Goal: Task Accomplishment & Management: Use online tool/utility

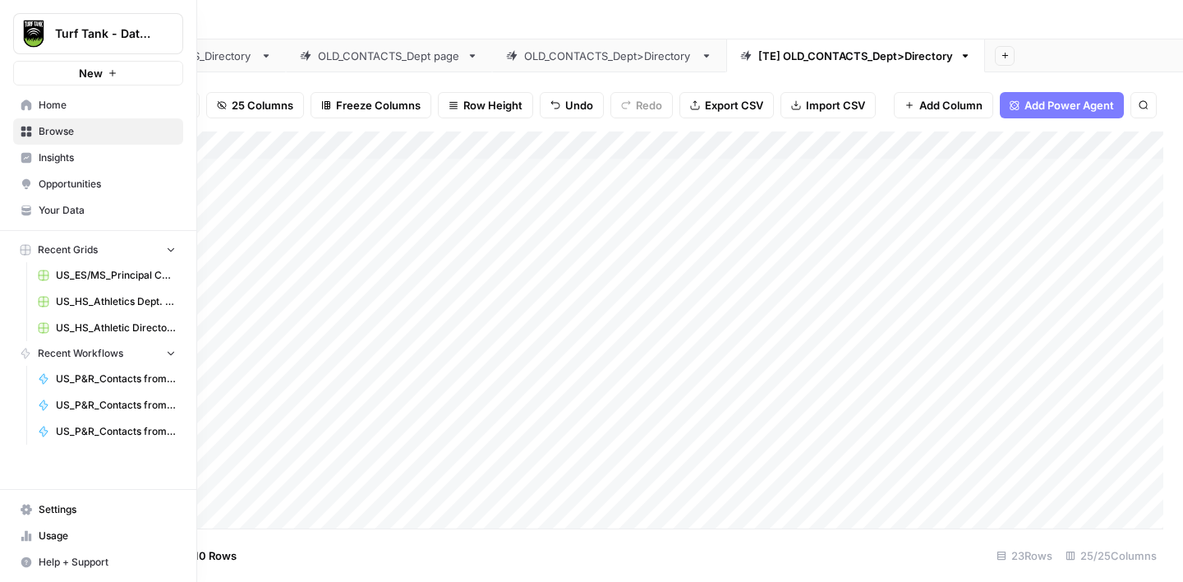
click at [94, 94] on link "Home" at bounding box center [98, 105] width 170 height 26
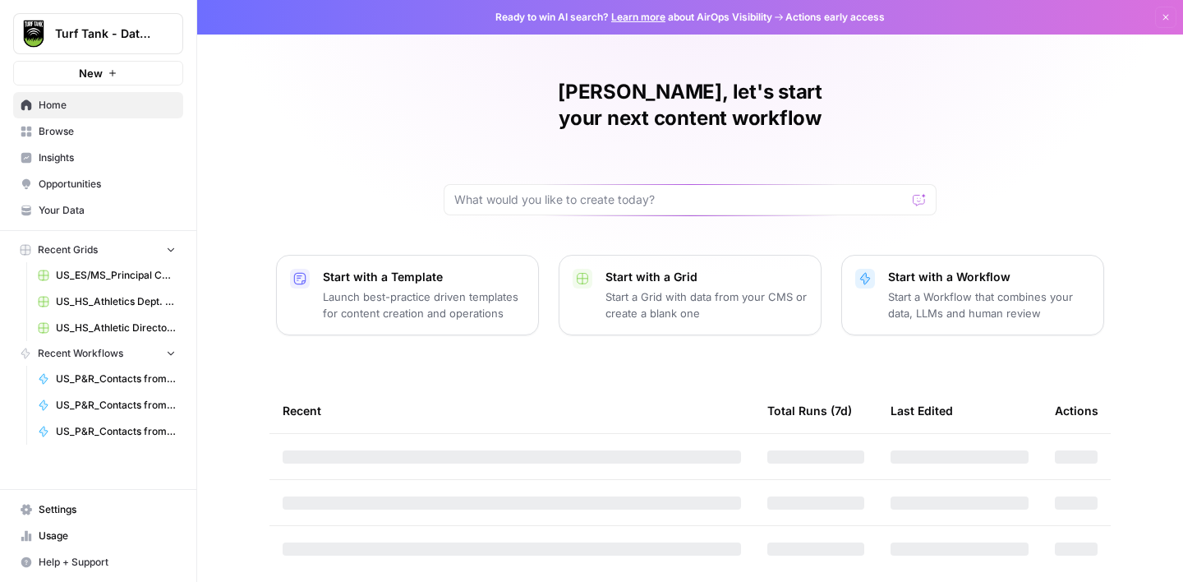
click at [71, 134] on span "Browse" at bounding box center [107, 131] width 137 height 15
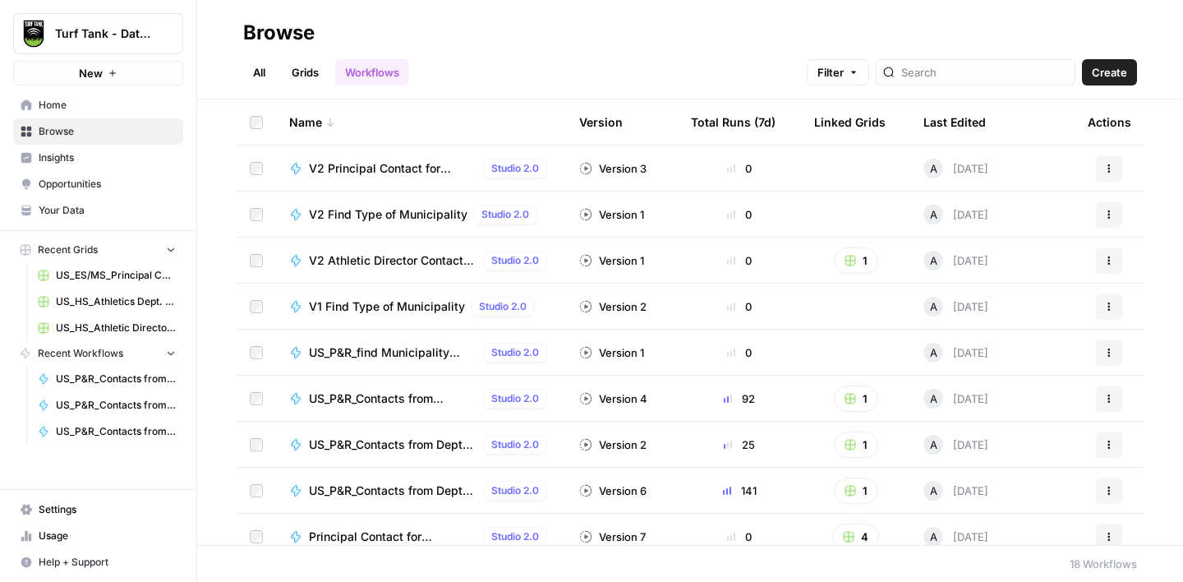
click at [311, 74] on link "Grids" at bounding box center [305, 72] width 47 height 26
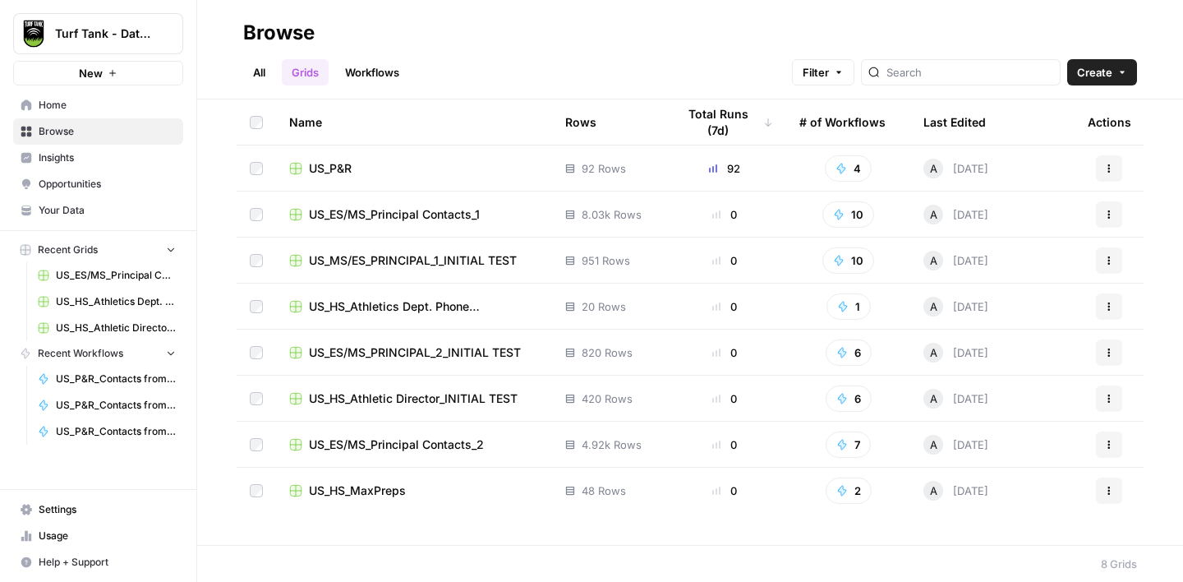
click at [358, 165] on div "US_P&R" at bounding box center [414, 168] width 250 height 16
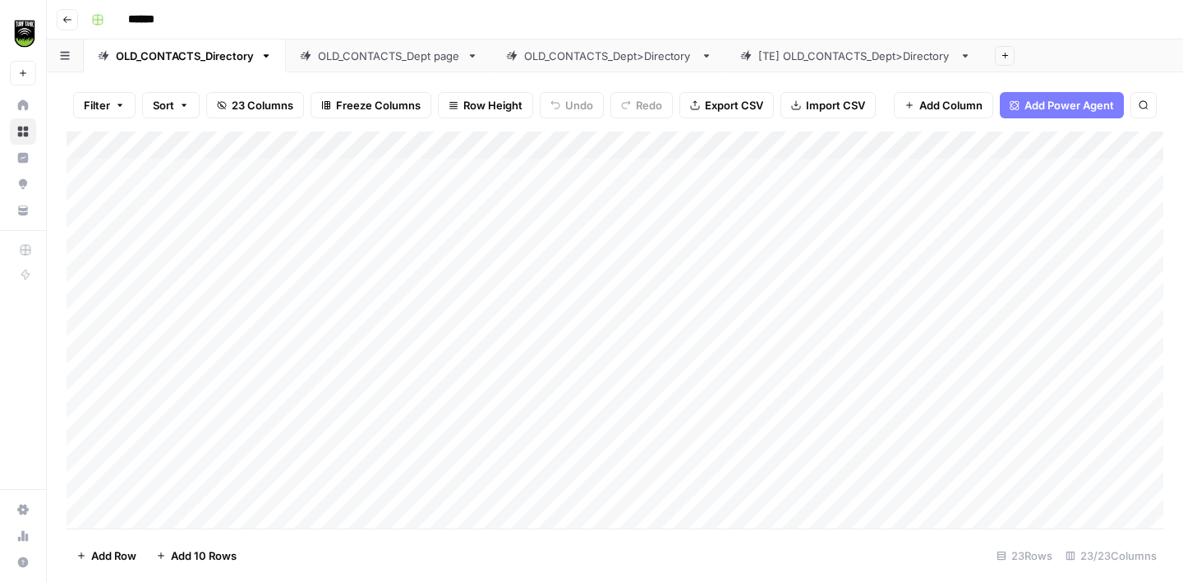
click at [71, 21] on icon "button" at bounding box center [67, 20] width 10 height 10
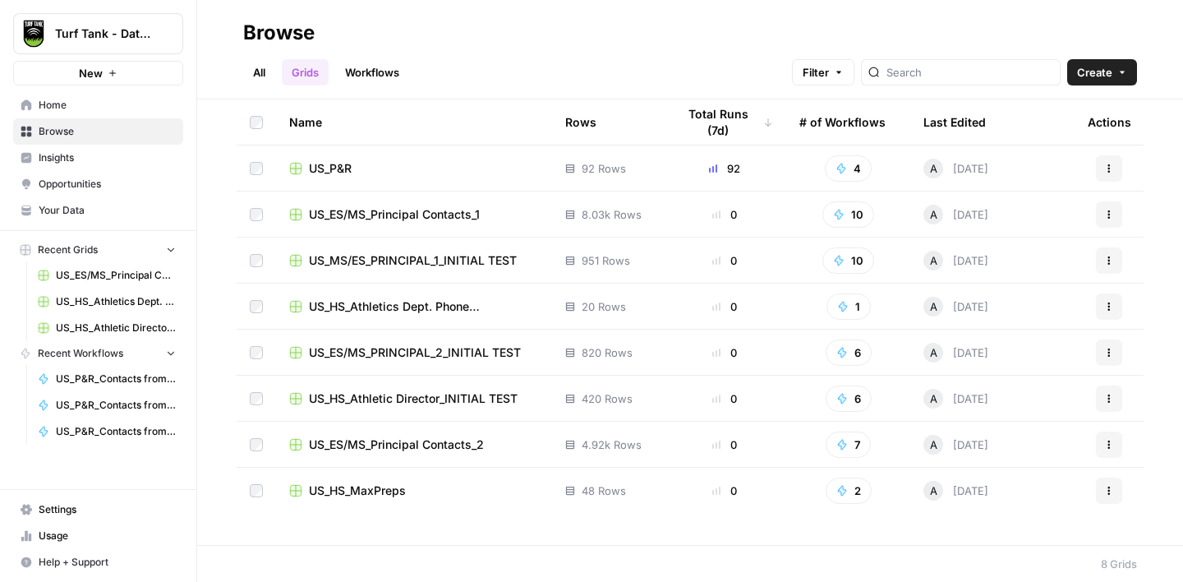
click at [1108, 170] on icon "button" at bounding box center [1109, 171] width 2 height 2
click at [329, 164] on span "US_P&R" at bounding box center [330, 168] width 43 height 16
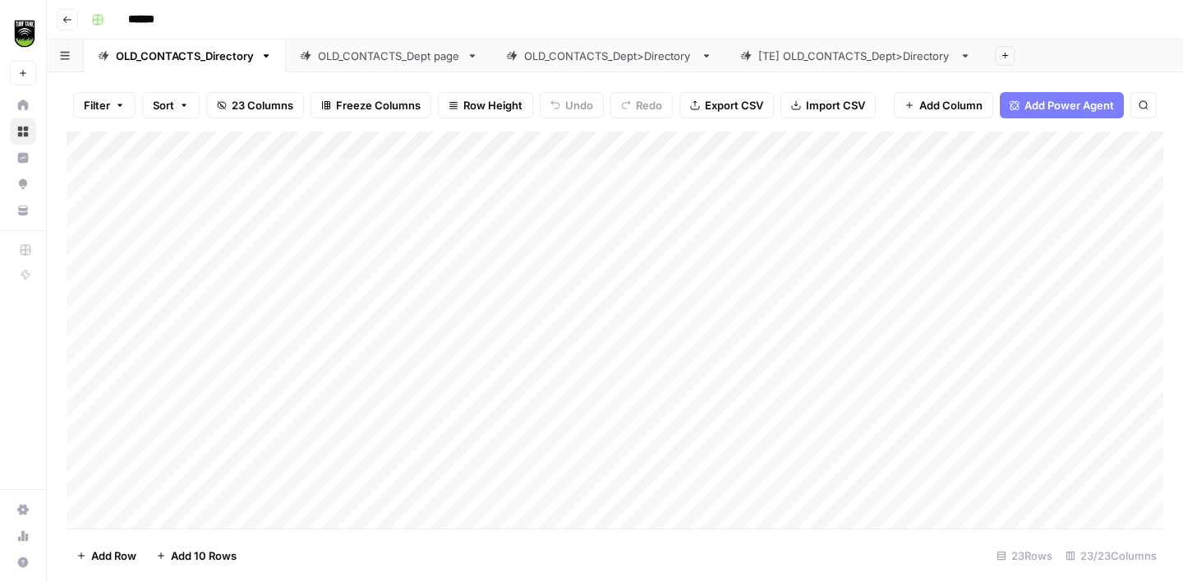
click at [176, 20] on input "******" at bounding box center [167, 20] width 92 height 26
type input "**********"
click at [67, 22] on icon "button" at bounding box center [67, 20] width 10 height 10
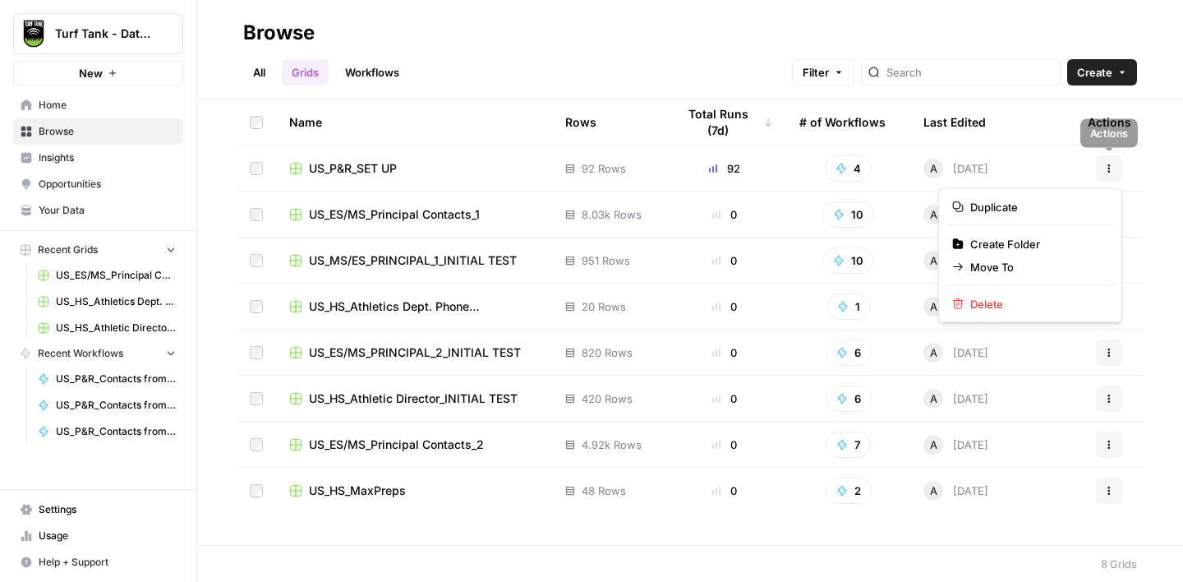
click at [1103, 177] on button "Actions" at bounding box center [1109, 168] width 26 height 26
click at [1040, 204] on span "Duplicate" at bounding box center [1035, 207] width 131 height 16
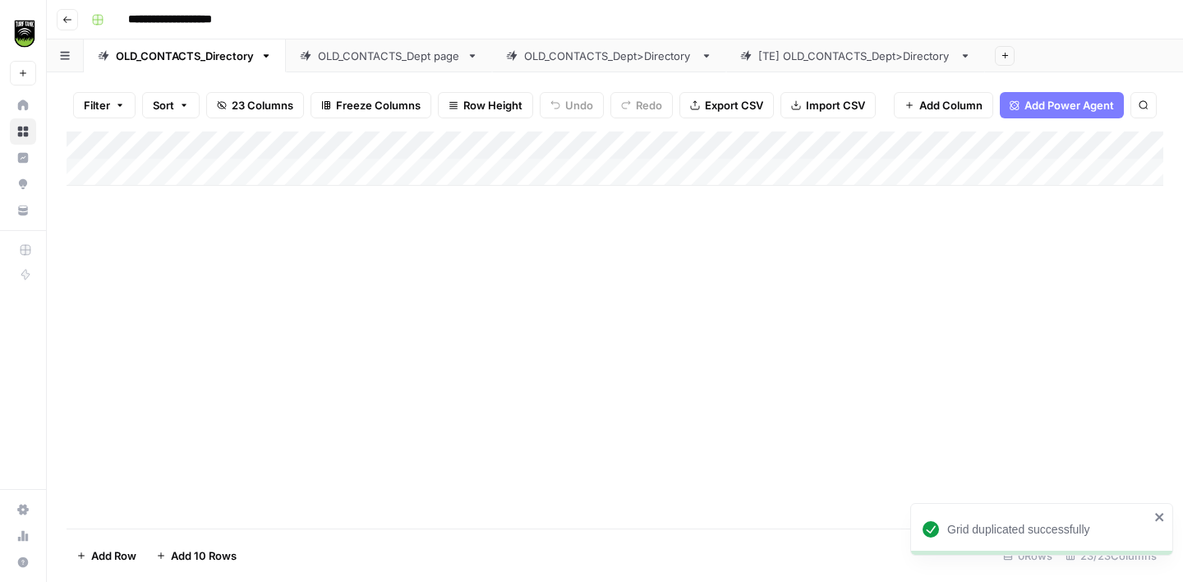
click at [71, 20] on icon "button" at bounding box center [67, 20] width 10 height 10
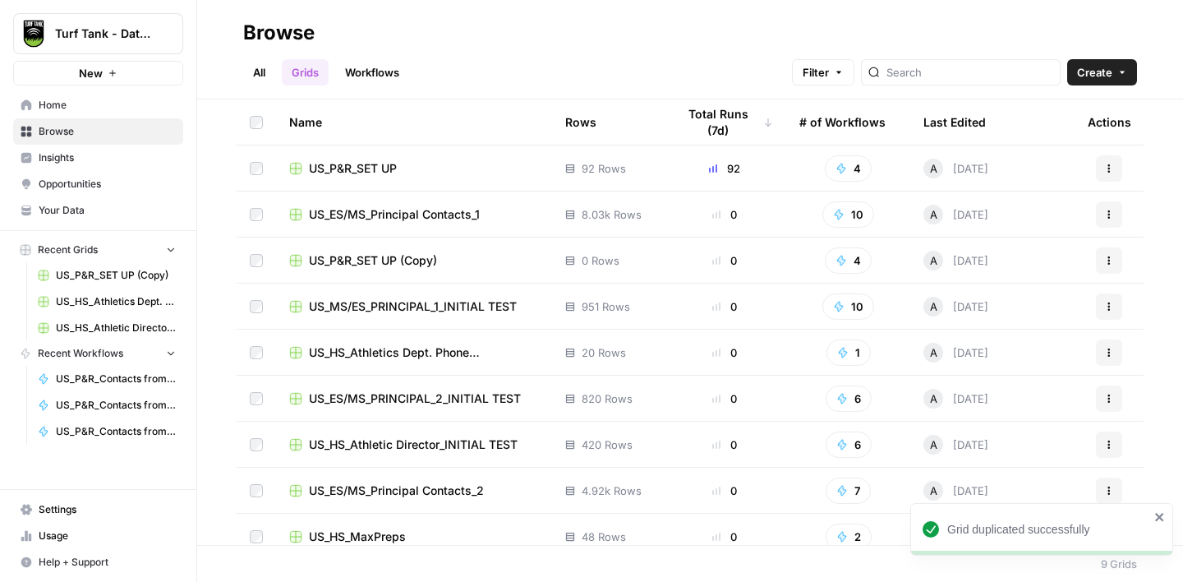
click at [1108, 260] on icon "button" at bounding box center [1109, 260] width 2 height 2
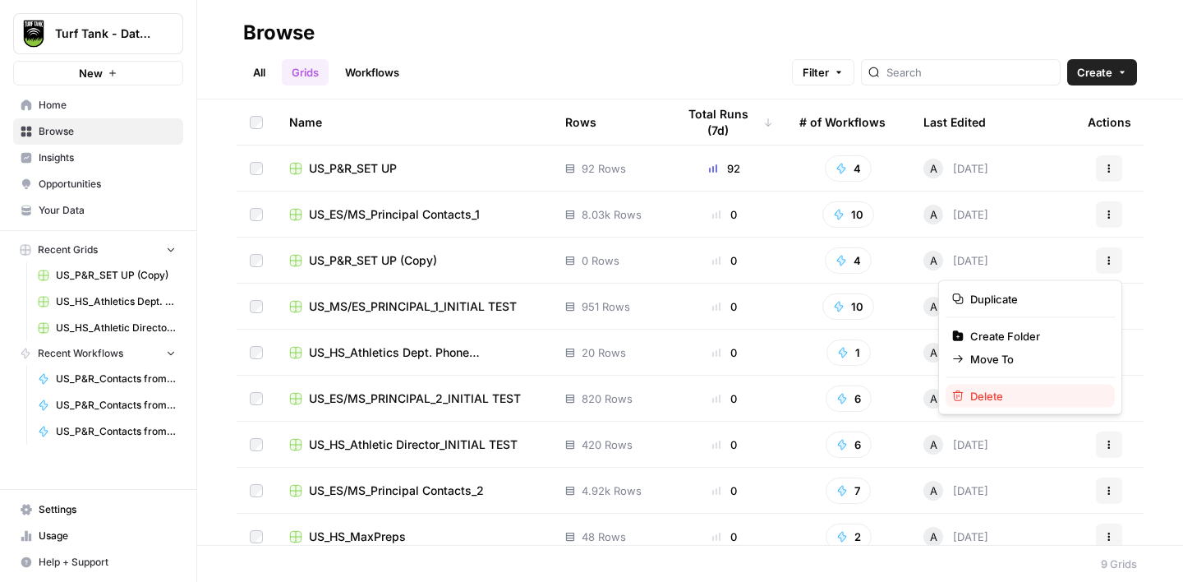
click at [999, 390] on span "Delete" at bounding box center [1035, 396] width 131 height 16
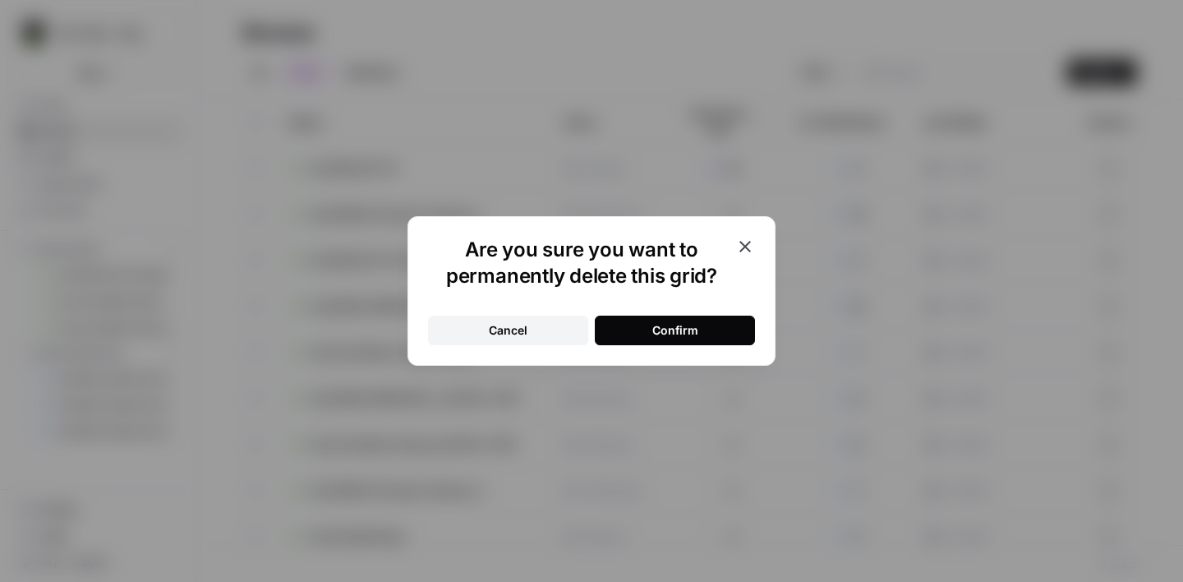
click at [726, 333] on button "Confirm" at bounding box center [675, 331] width 160 height 30
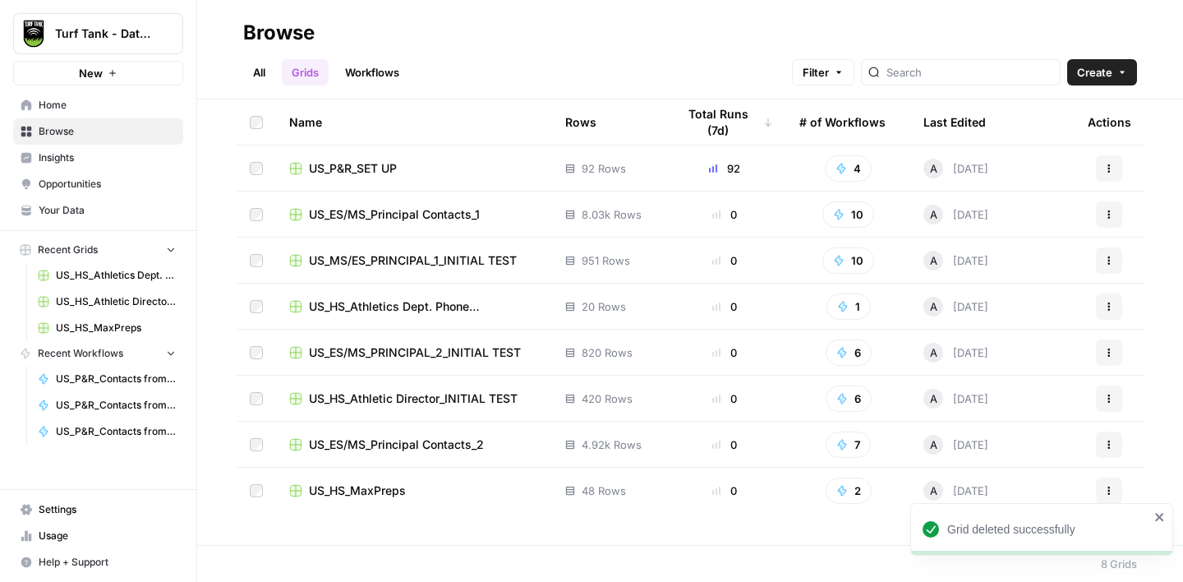
click at [1099, 76] on span "Create" at bounding box center [1094, 72] width 35 height 16
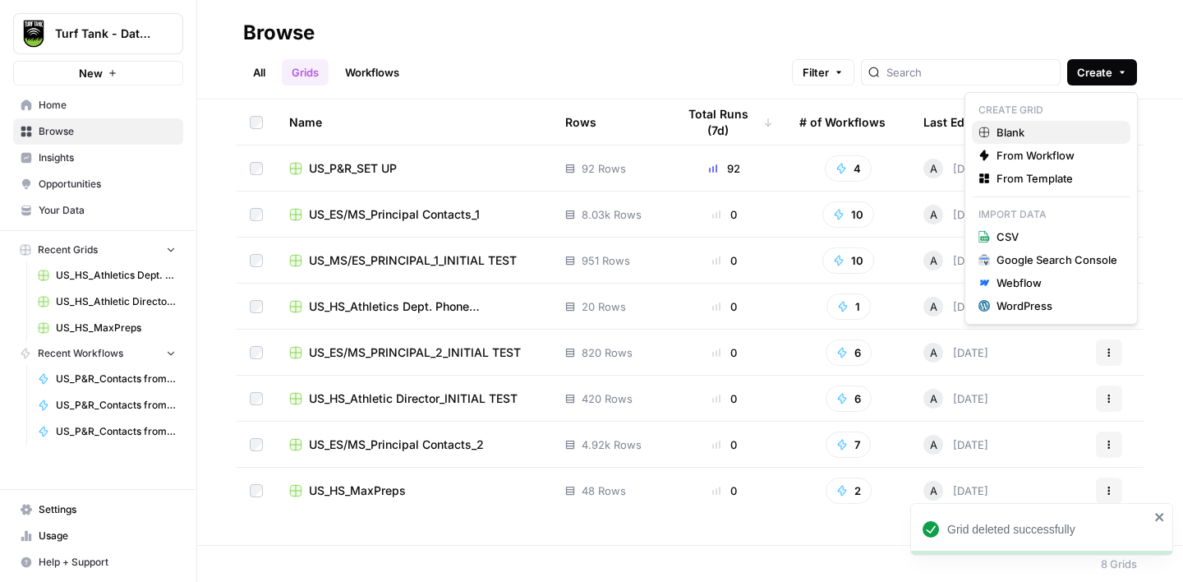
click at [1017, 129] on span "Blank" at bounding box center [1057, 132] width 121 height 16
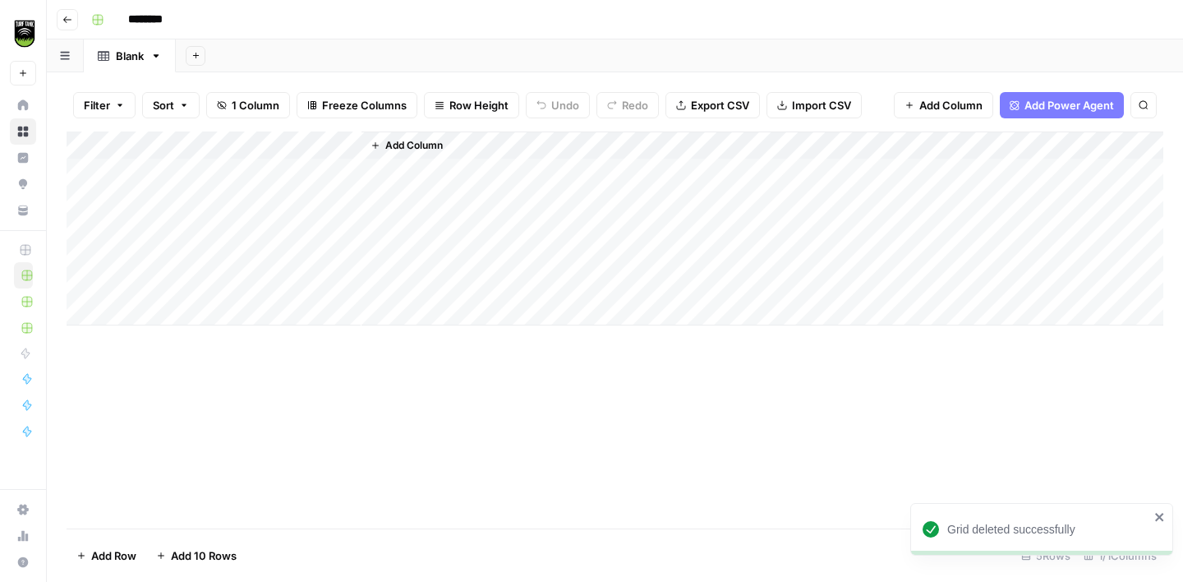
click at [146, 20] on input "********" at bounding box center [167, 20] width 92 height 26
click at [179, 23] on input "**********" at bounding box center [190, 20] width 138 height 26
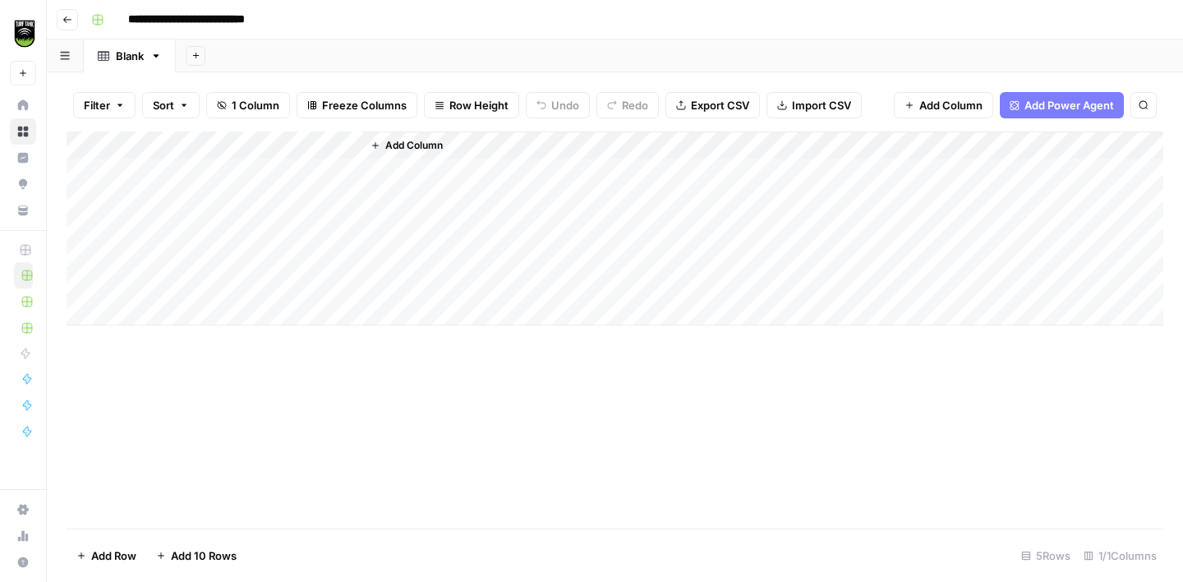
type input "**********"
click at [198, 147] on div "Add Column" at bounding box center [615, 228] width 1097 height 194
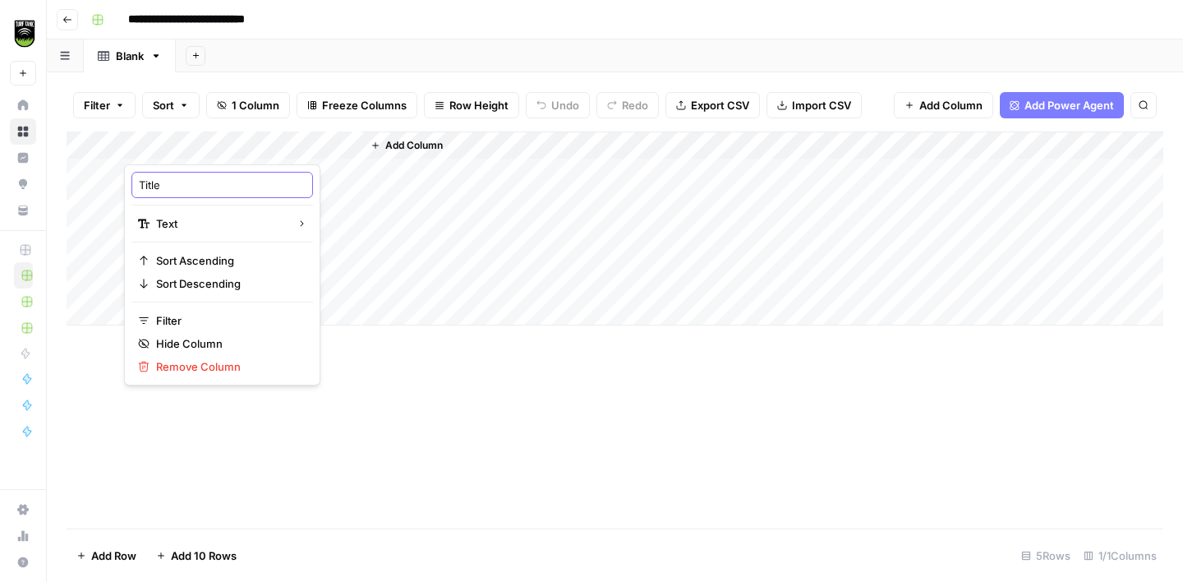
click at [182, 183] on input "Title" at bounding box center [222, 185] width 167 height 16
type input "RECORD ID"
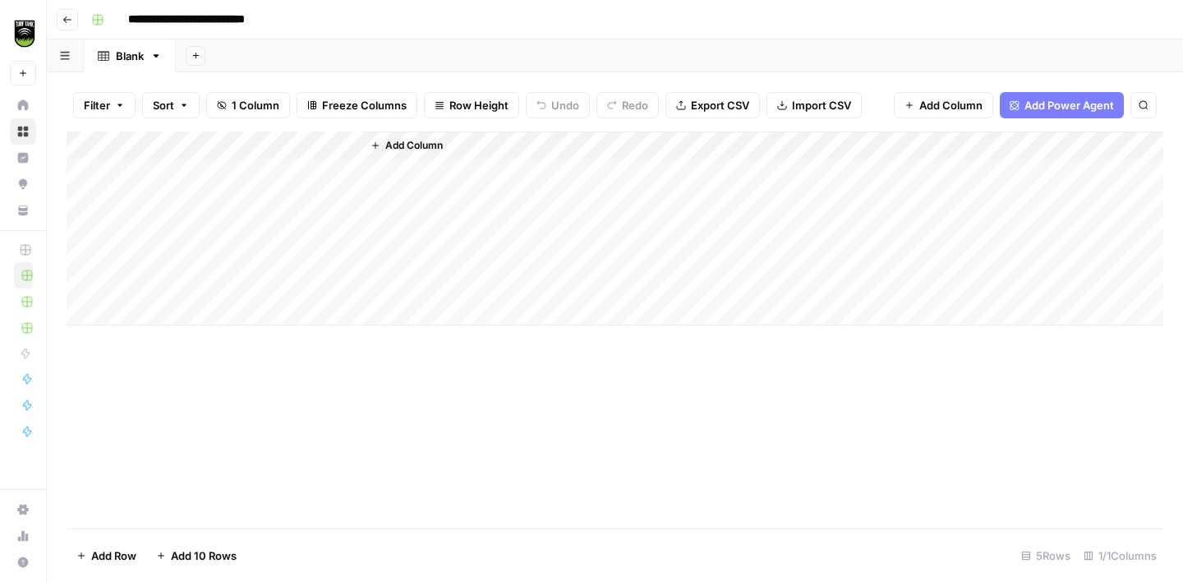
click at [279, 152] on div "Add Column" at bounding box center [615, 228] width 1097 height 194
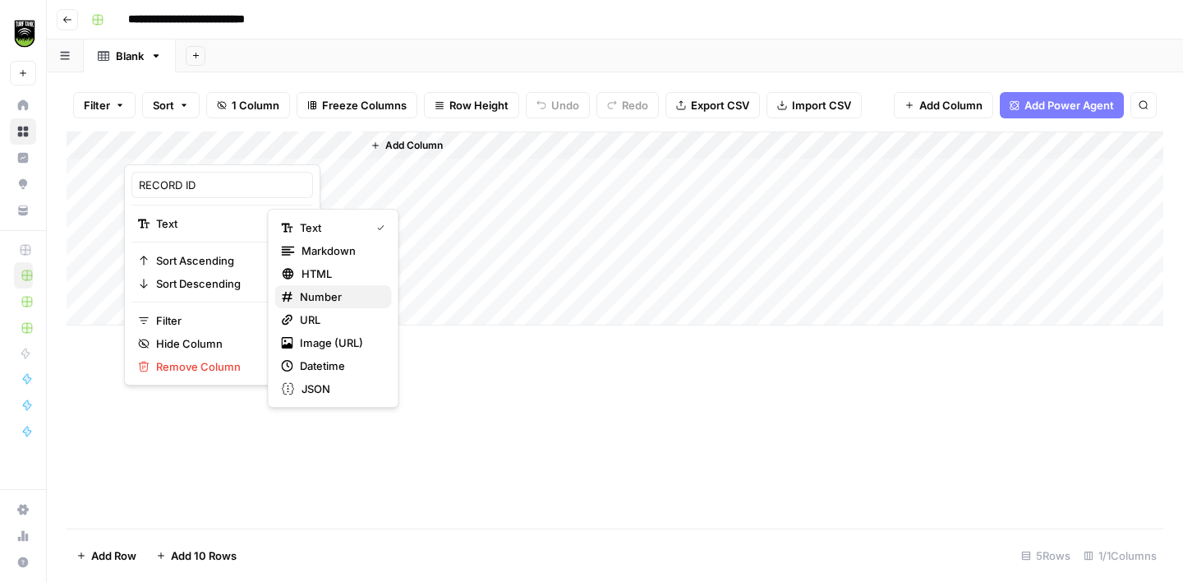
click at [318, 299] on span "Number" at bounding box center [339, 296] width 79 height 16
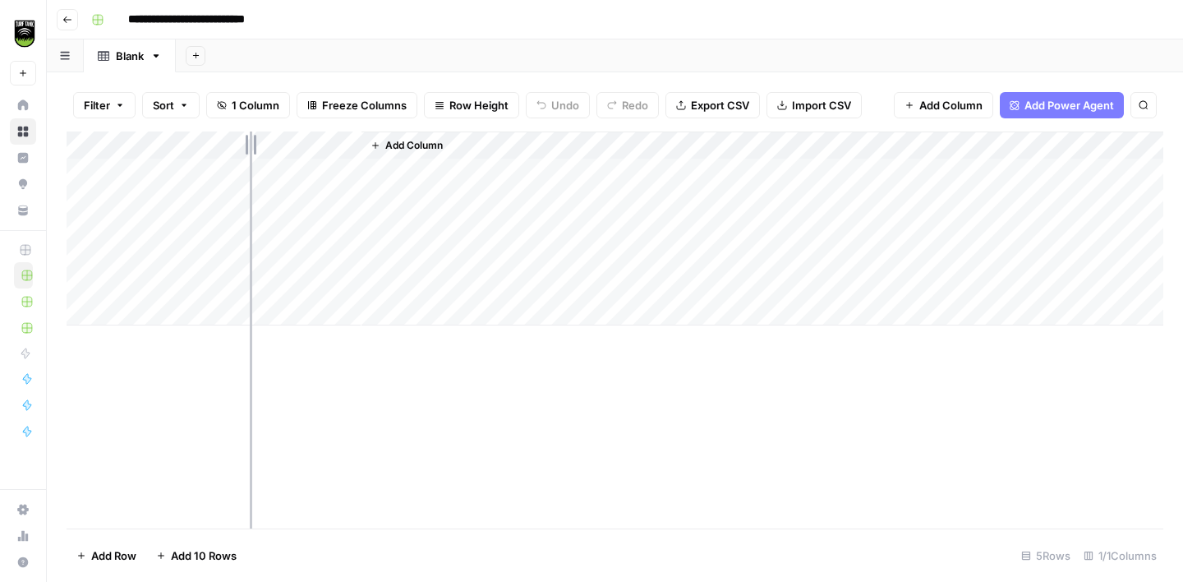
drag, startPoint x: 359, startPoint y: 139, endPoint x: 240, endPoint y: 136, distance: 119.2
click at [240, 136] on div "Add Column" at bounding box center [615, 228] width 1097 height 194
click at [293, 150] on span "Add Column" at bounding box center [294, 145] width 58 height 15
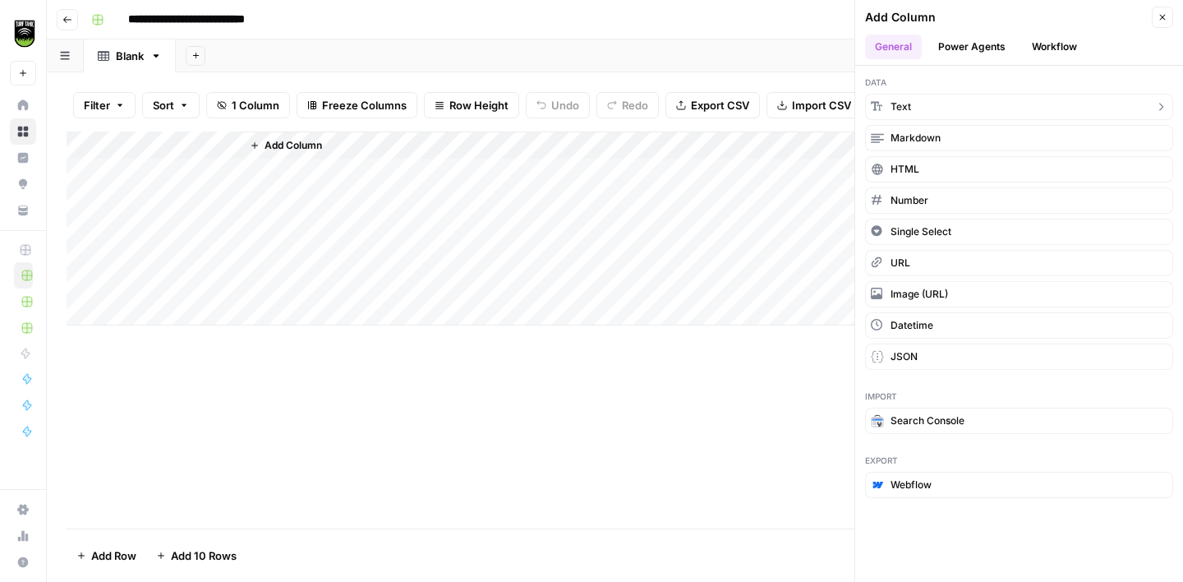
click at [928, 113] on button "Text" at bounding box center [1019, 107] width 308 height 26
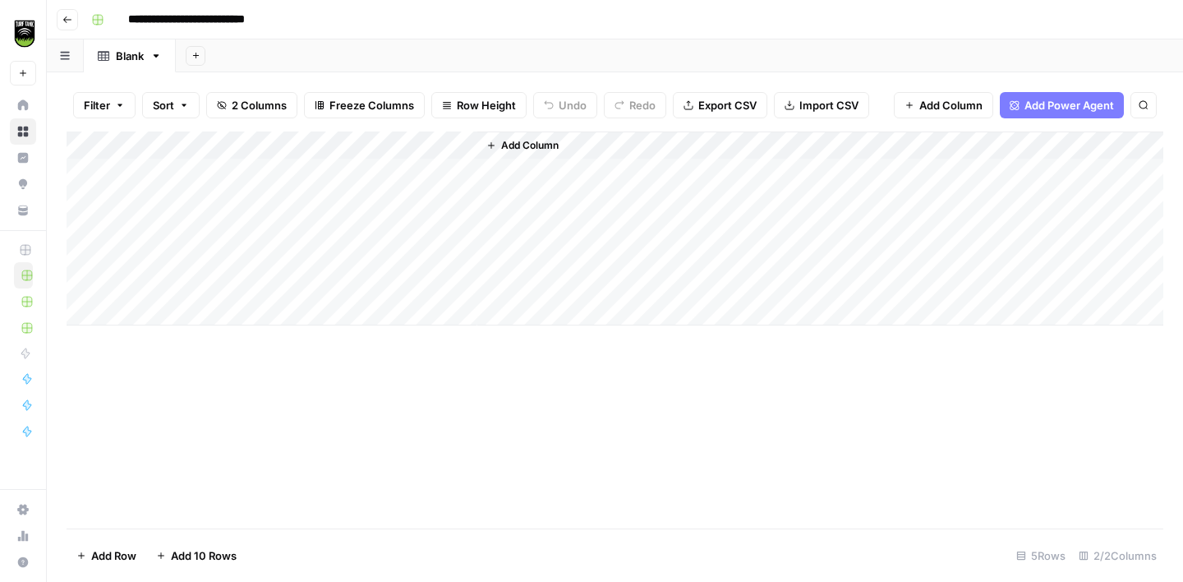
click at [363, 147] on div "Add Column" at bounding box center [615, 228] width 1097 height 194
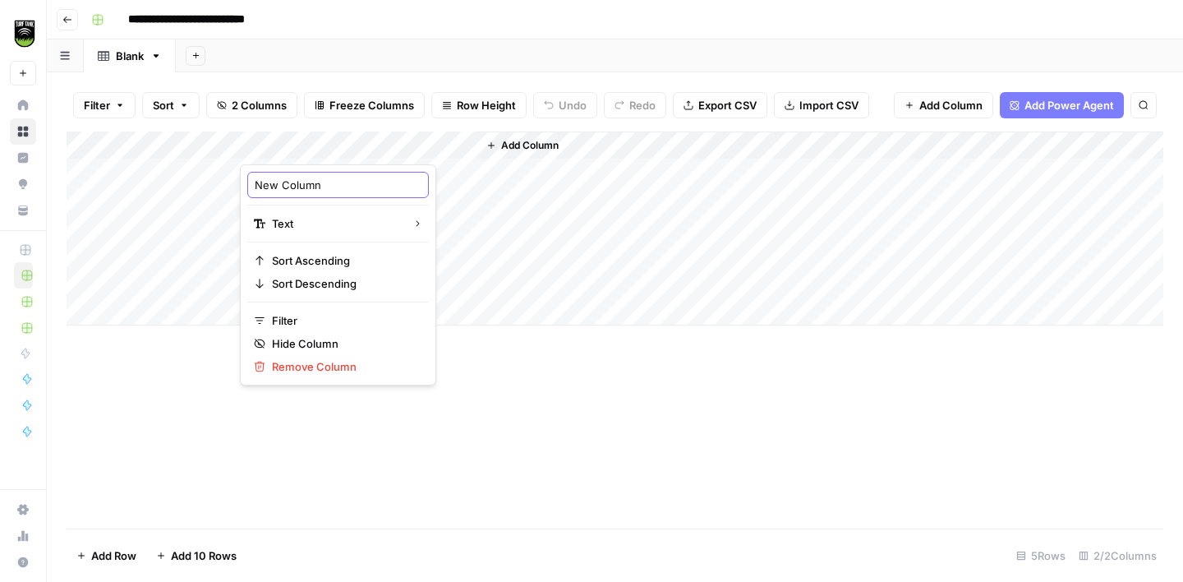
click at [324, 181] on input "New Column" at bounding box center [338, 185] width 167 height 16
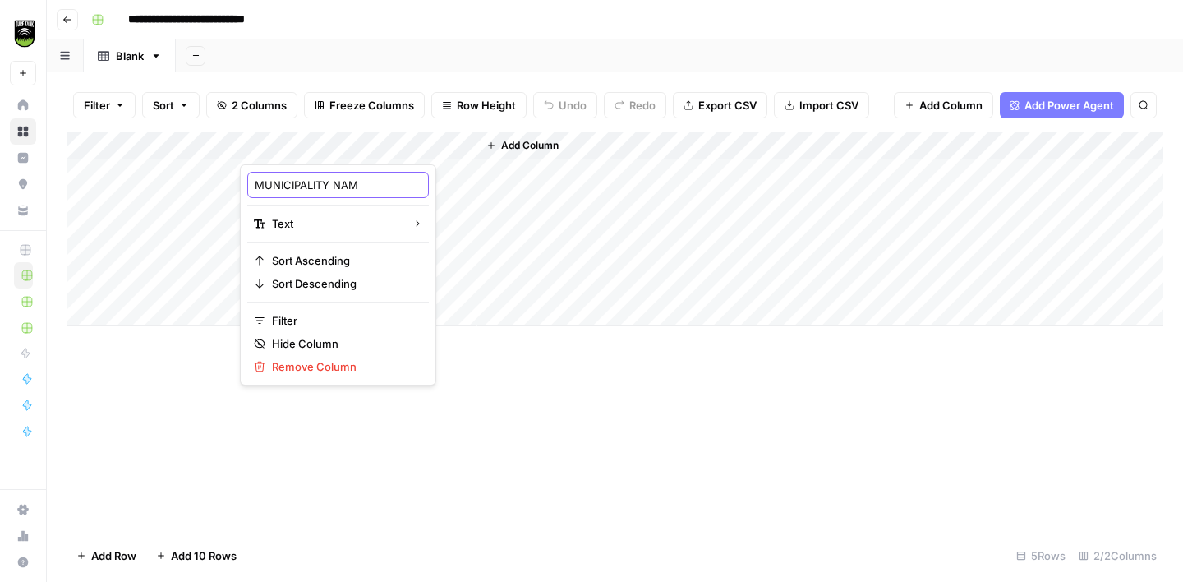
type input "MUNICIPALITY NAME"
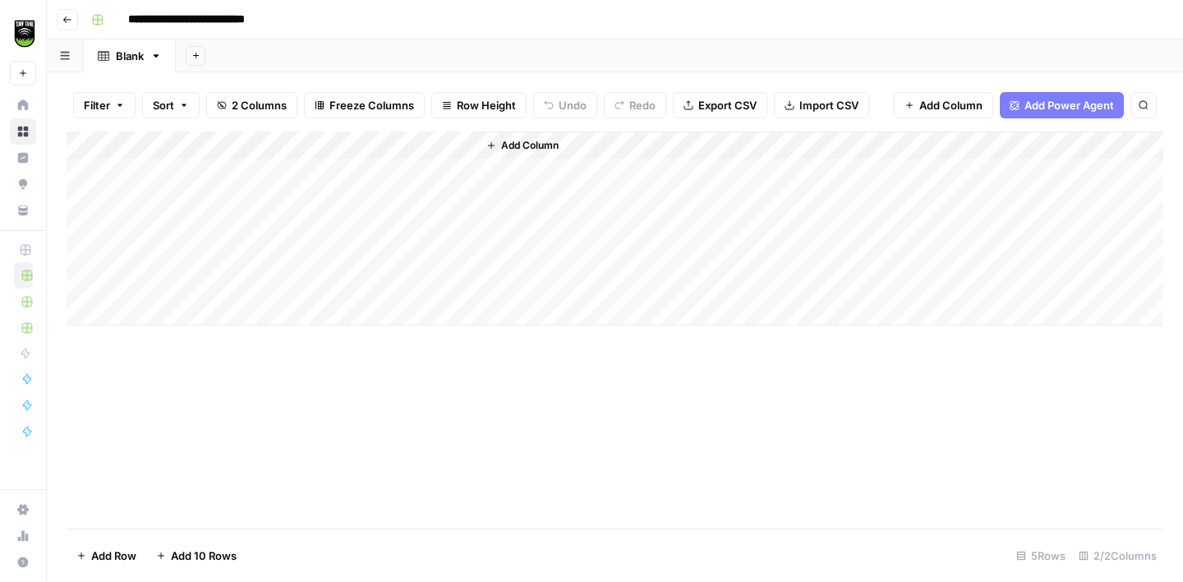
click at [504, 145] on span "Add Column" at bounding box center [530, 145] width 58 height 15
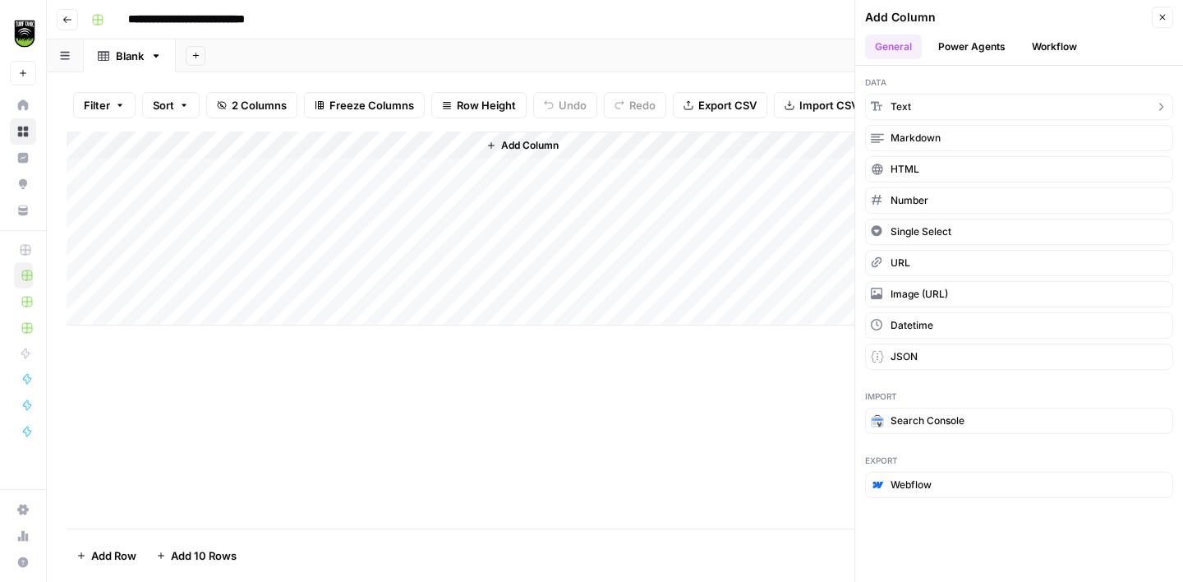
click at [940, 108] on button "Text" at bounding box center [1019, 107] width 308 height 26
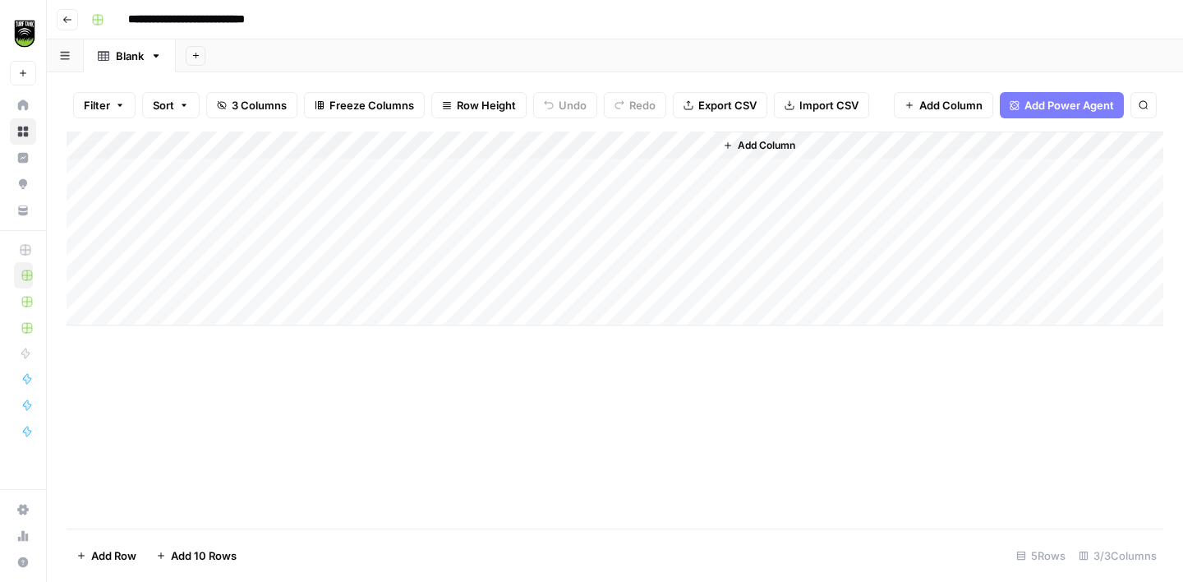
click at [537, 150] on div "Add Column" at bounding box center [615, 228] width 1097 height 194
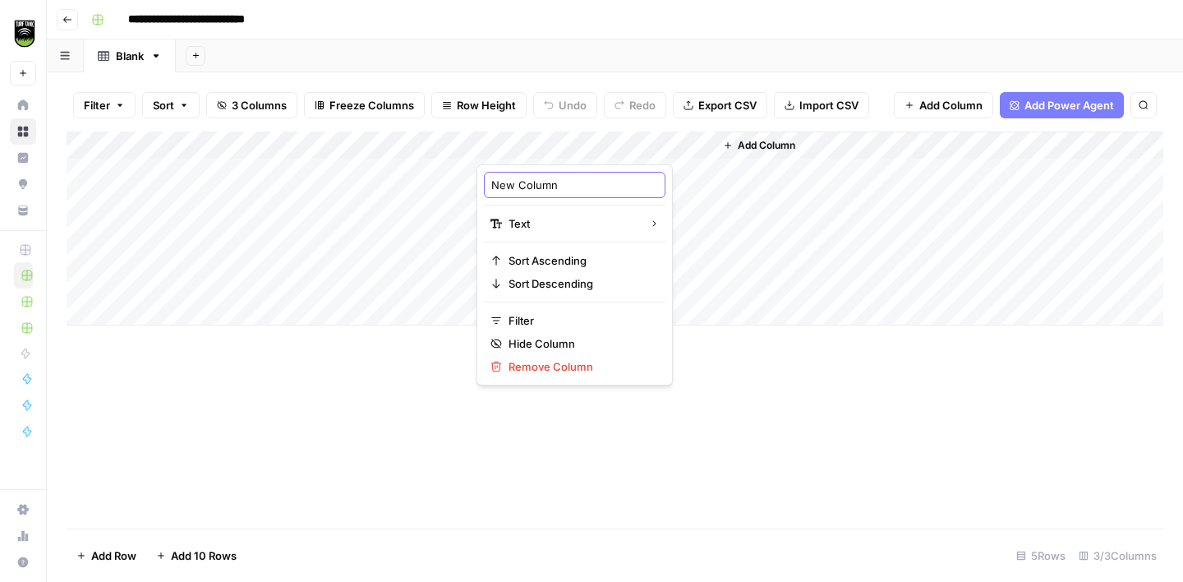
click at [521, 186] on input "New Column" at bounding box center [574, 185] width 167 height 16
type input "STATE"
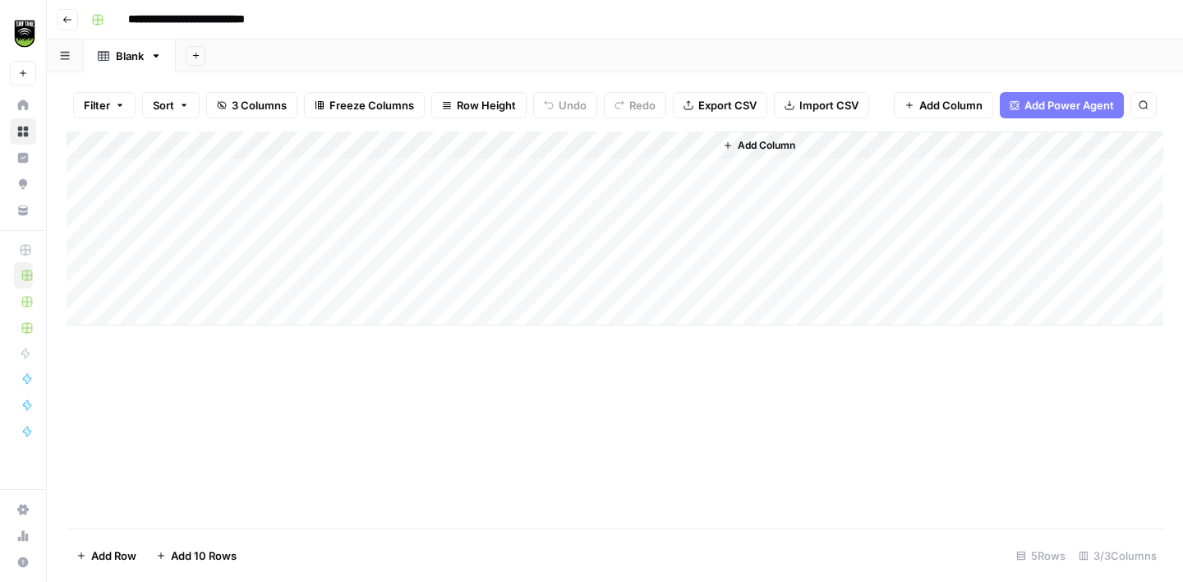
click at [741, 150] on span "Add Column" at bounding box center [767, 145] width 58 height 15
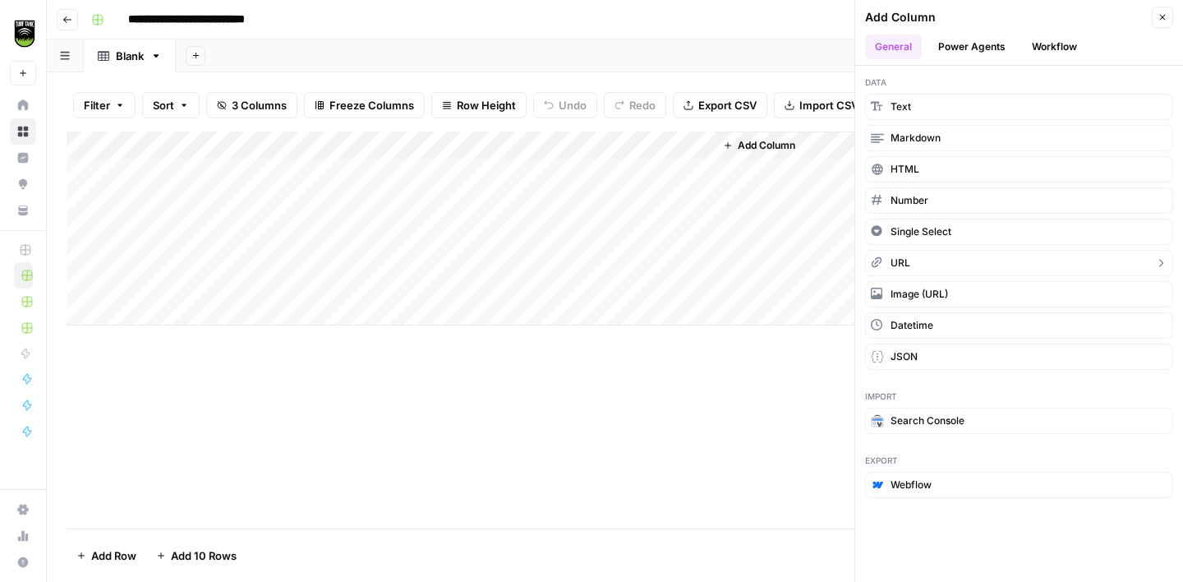
click at [919, 270] on button "URL" at bounding box center [1019, 263] width 308 height 26
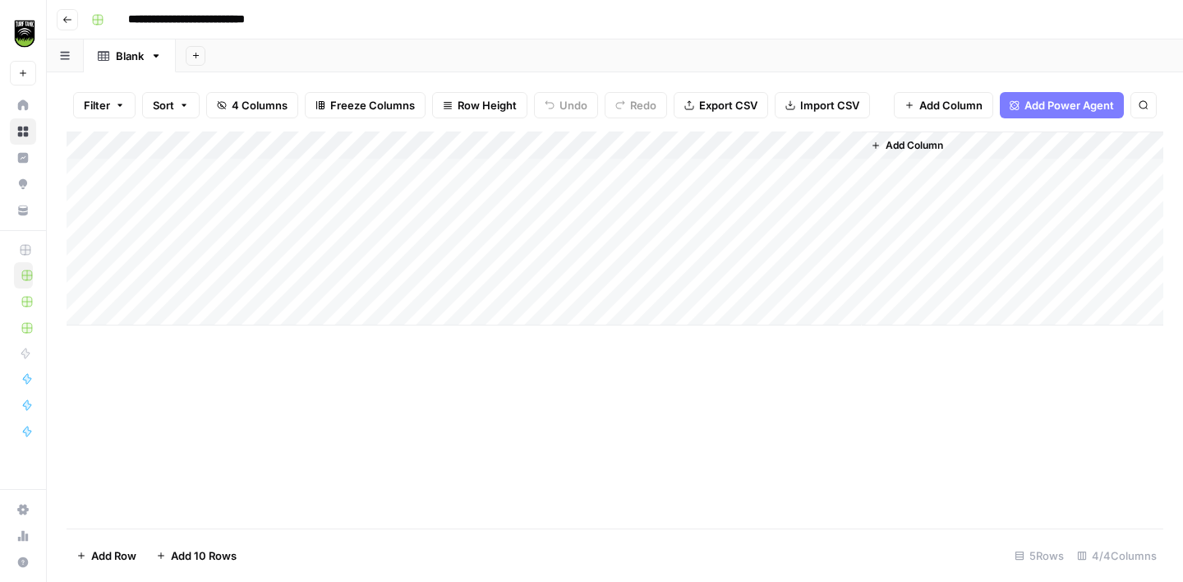
click at [763, 144] on div "Add Column" at bounding box center [615, 228] width 1097 height 194
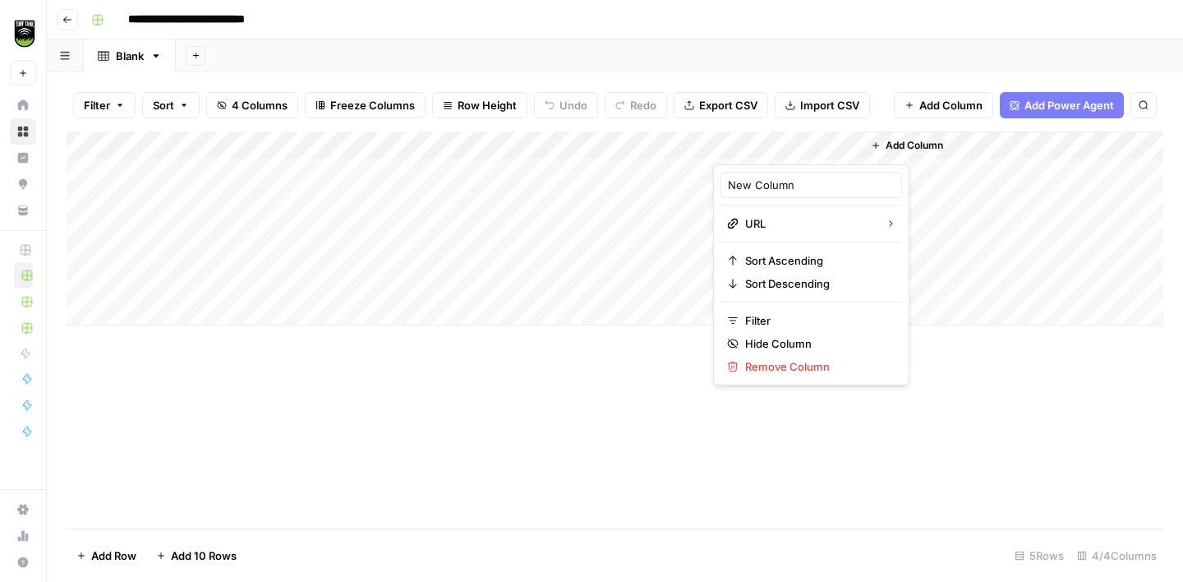
click at [756, 176] on div "New Column" at bounding box center [812, 185] width 182 height 26
click at [756, 177] on input "New Column" at bounding box center [811, 185] width 167 height 16
type input "MUNICIPALITY DOMAIN"
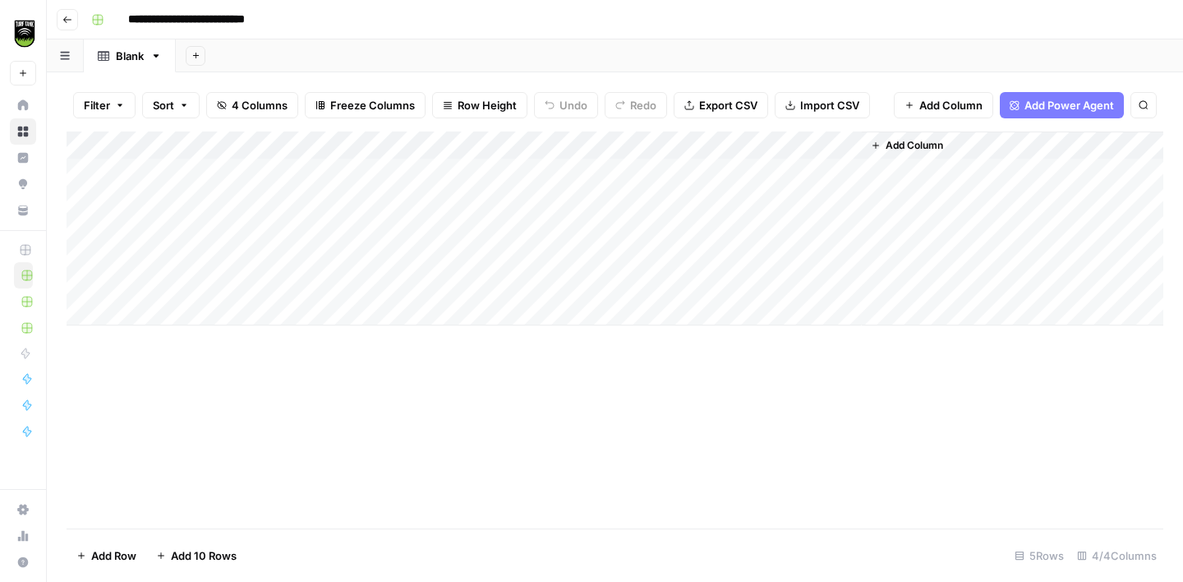
click at [823, 100] on span "Import CSV" at bounding box center [829, 105] width 59 height 16
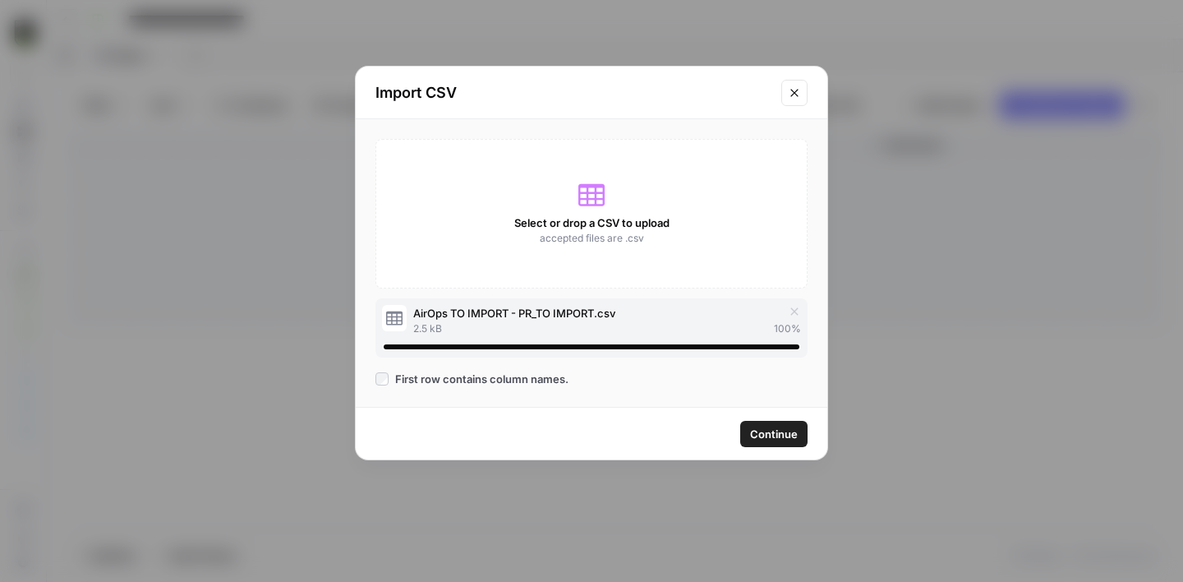
click at [767, 434] on span "Continue" at bounding box center [774, 434] width 48 height 16
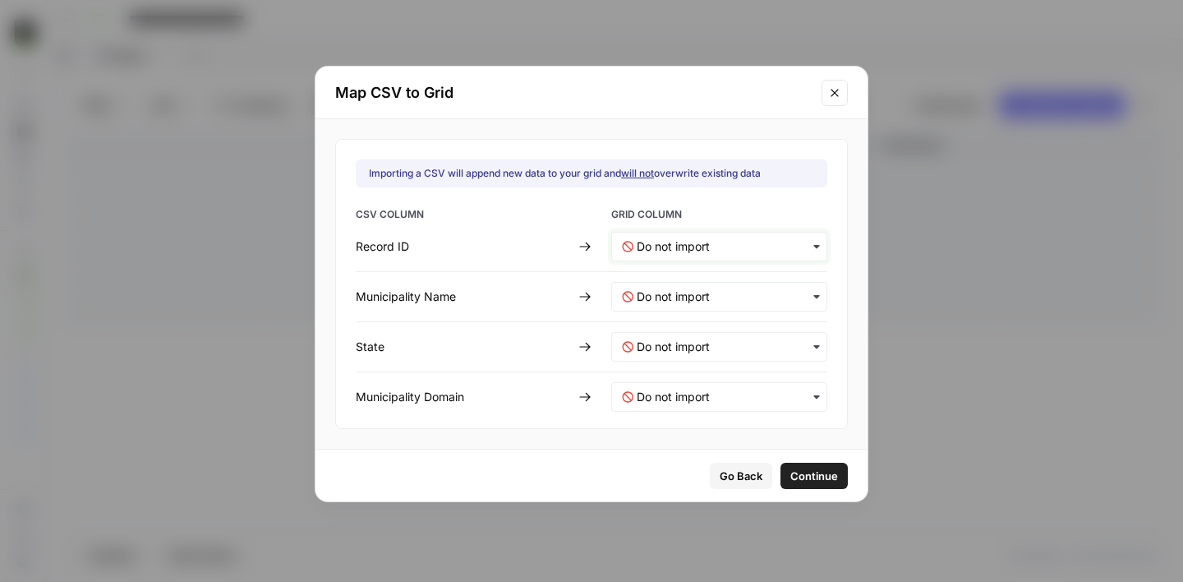
click at [670, 246] on ID-mapping "text" at bounding box center [727, 246] width 180 height 16
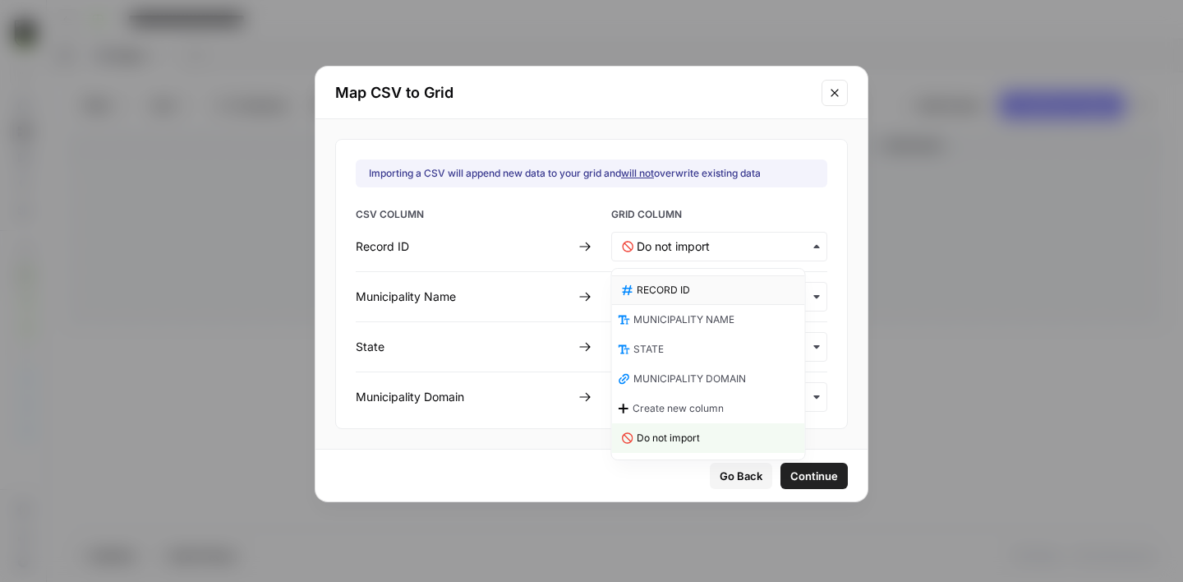
click at [674, 298] on div "RECORD ID" at bounding box center [708, 290] width 193 height 30
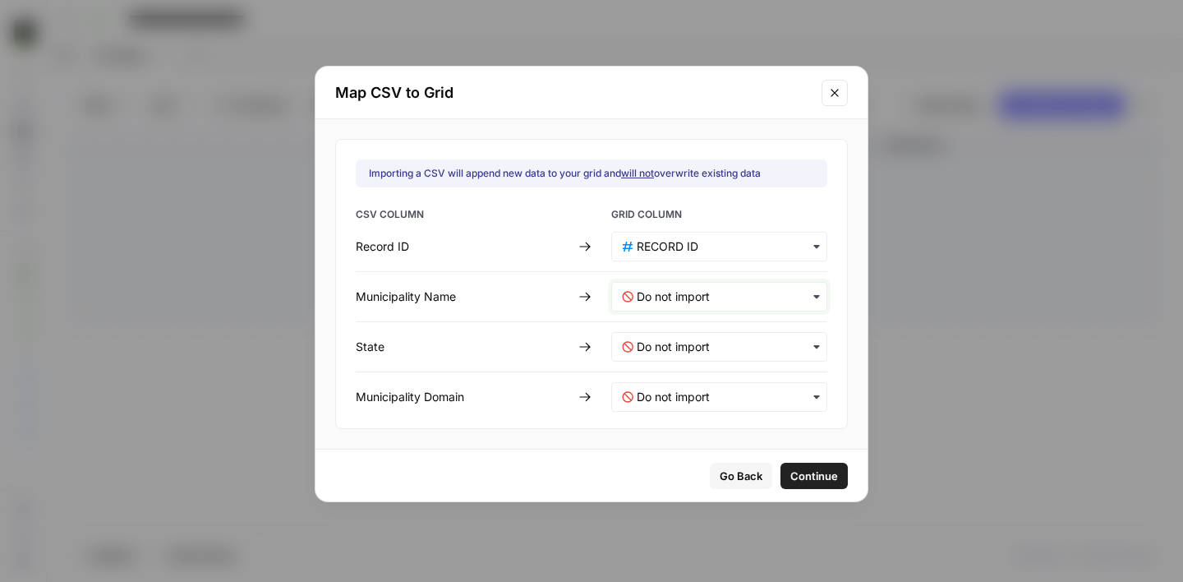
click at [661, 297] on Name-mapping "text" at bounding box center [727, 296] width 180 height 16
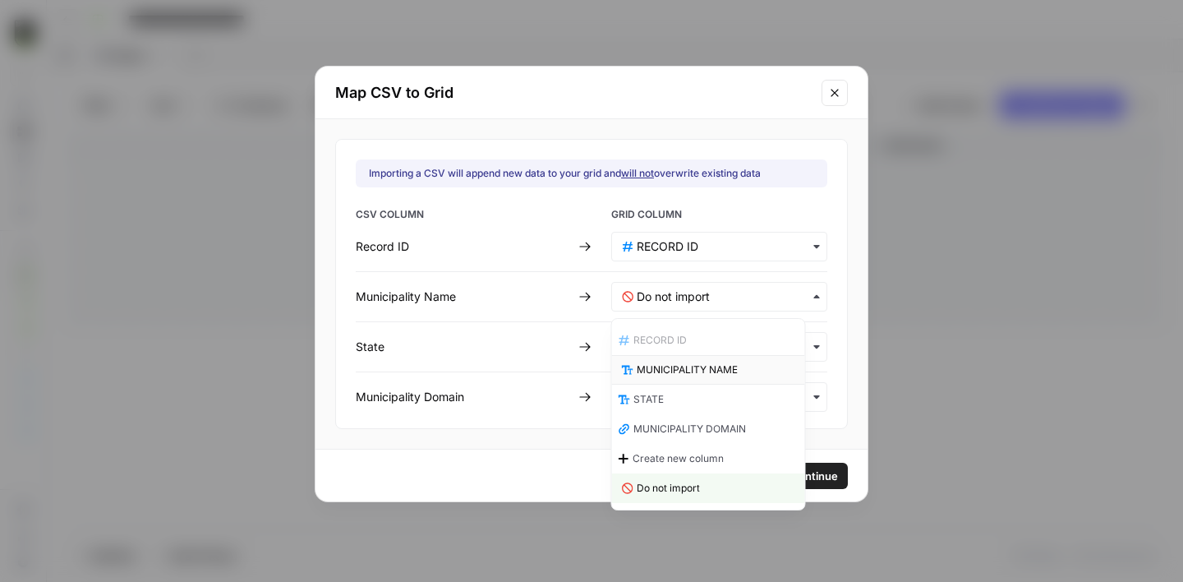
click at [678, 363] on span "MUNICIPALITY NAME" at bounding box center [687, 369] width 101 height 15
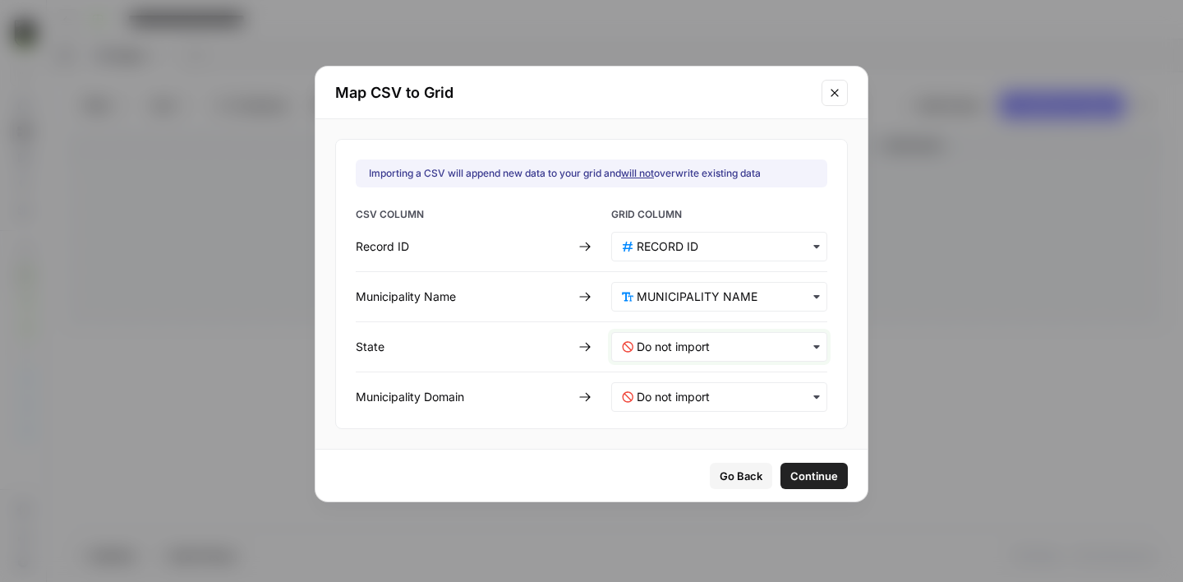
click at [675, 343] on input "text" at bounding box center [727, 347] width 180 height 16
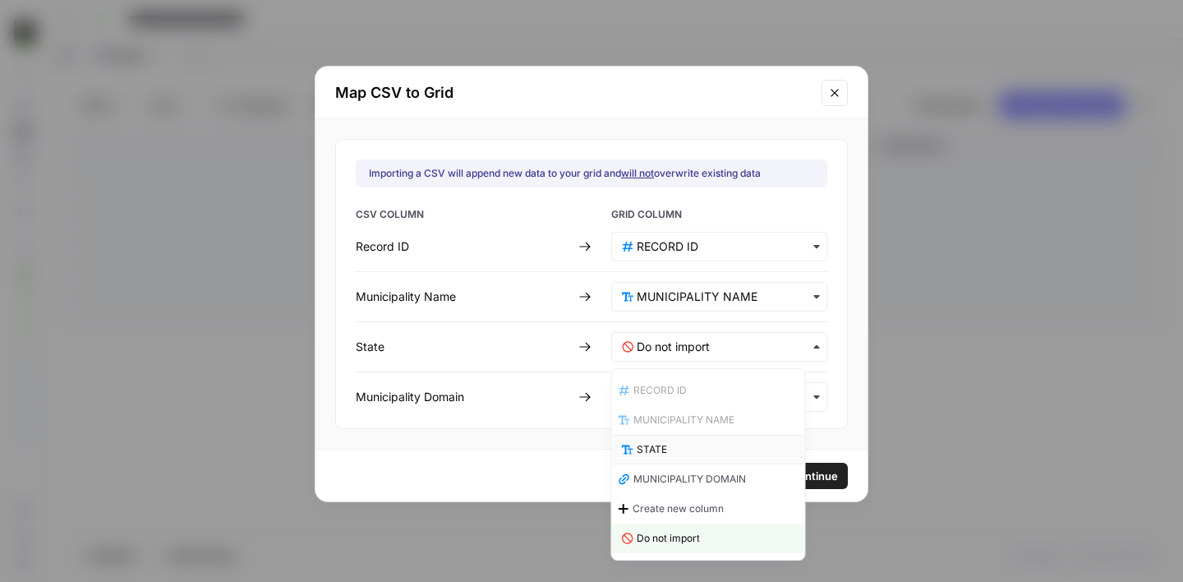
click at [675, 440] on div "STATE" at bounding box center [708, 450] width 193 height 30
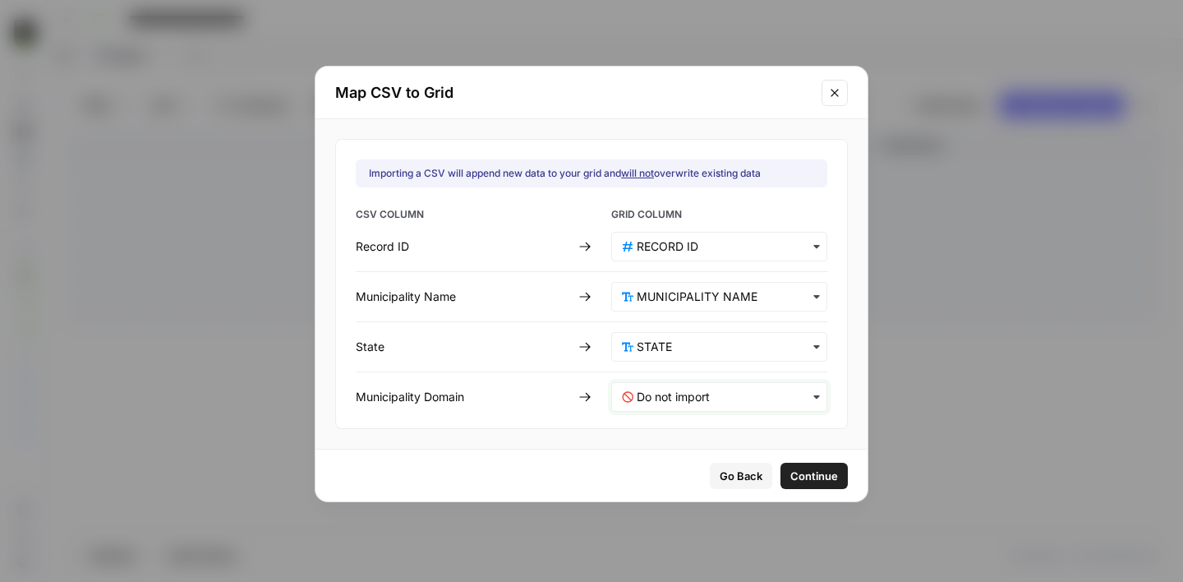
click at [708, 401] on Domain-mapping "text" at bounding box center [727, 397] width 180 height 16
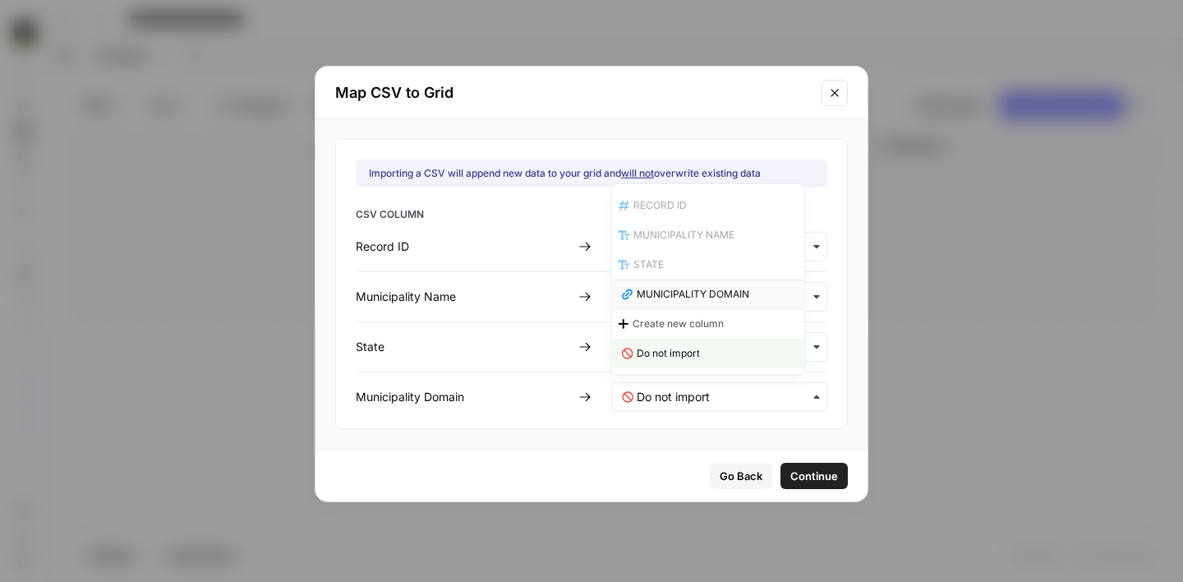
click at [689, 296] on span "MUNICIPALITY DOMAIN" at bounding box center [693, 294] width 113 height 15
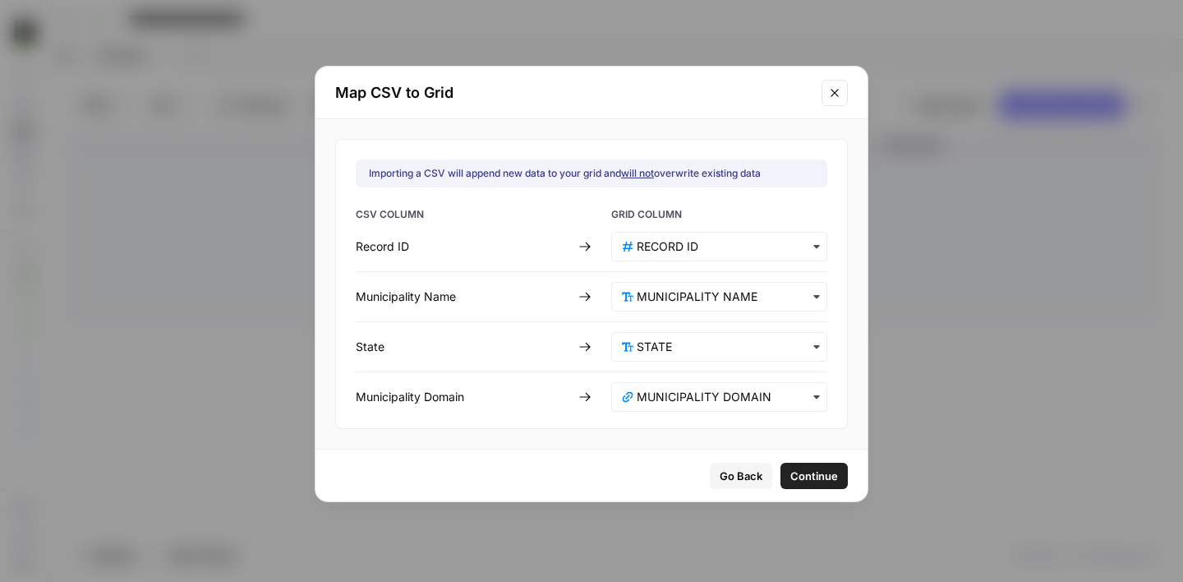
click at [781, 472] on button "Continue" at bounding box center [814, 476] width 67 height 26
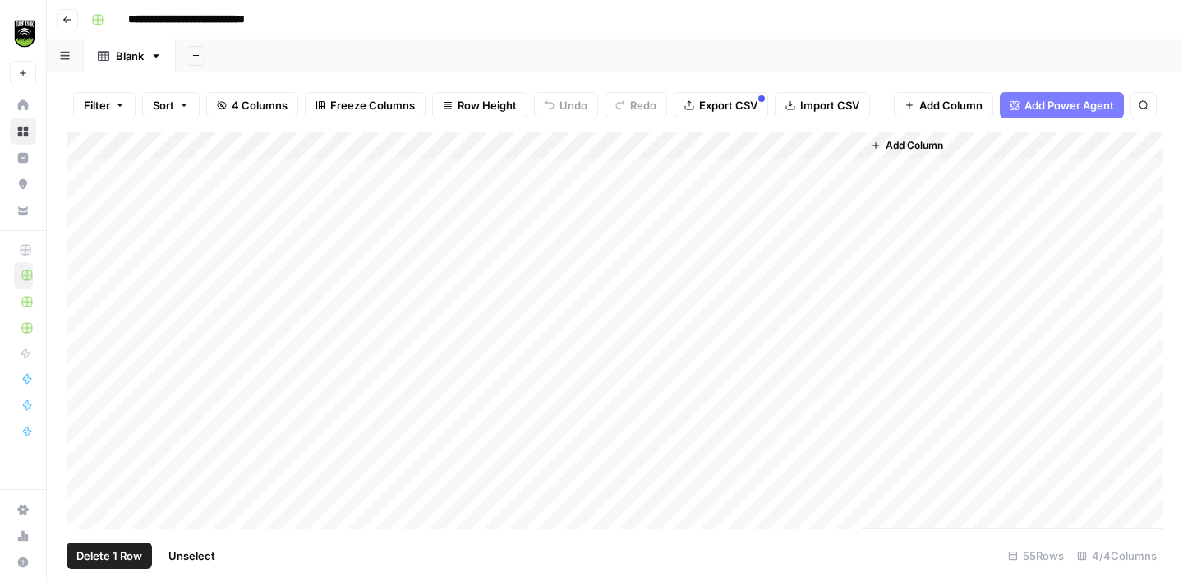
click at [85, 171] on div "Add Column" at bounding box center [615, 329] width 1097 height 397
click at [85, 193] on div "Add Column" at bounding box center [615, 329] width 1097 height 397
click at [87, 223] on div "Add Column" at bounding box center [615, 329] width 1097 height 397
click at [87, 250] on div "Add Column" at bounding box center [615, 329] width 1097 height 397
click at [88, 284] on div "Add Column" at bounding box center [615, 329] width 1097 height 397
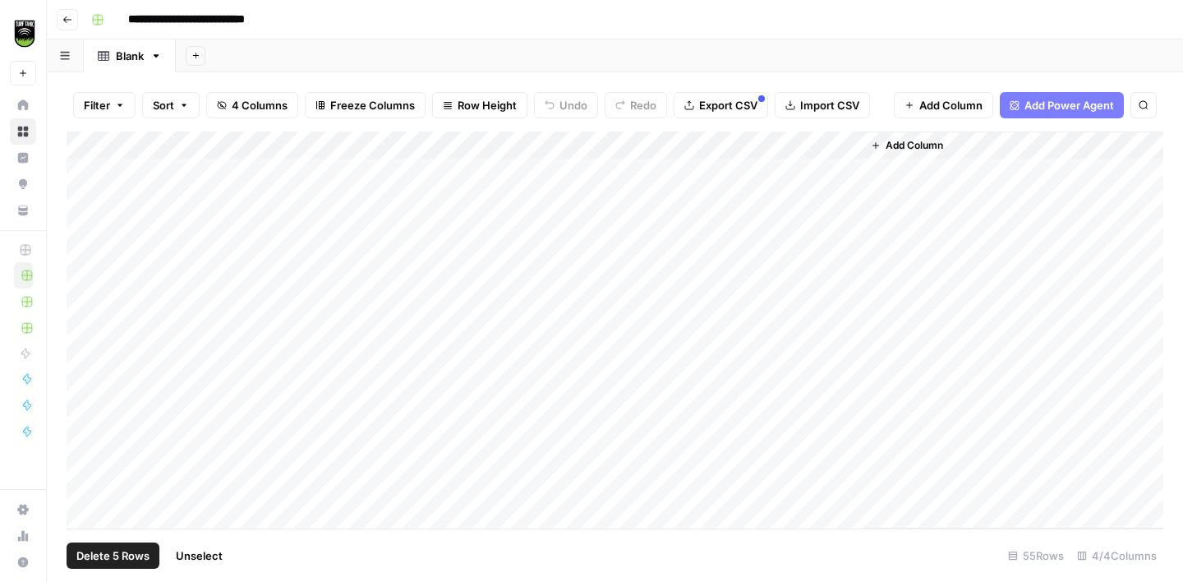
click at [110, 555] on span "Delete 5 Rows" at bounding box center [112, 555] width 73 height 16
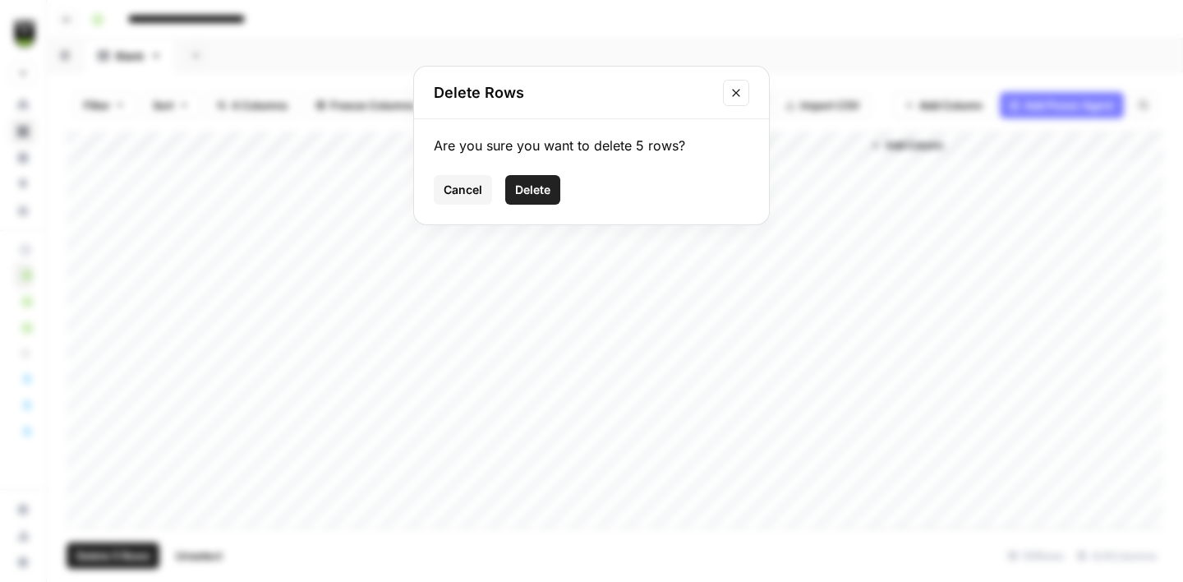
click at [537, 182] on span "Delete" at bounding box center [532, 190] width 35 height 16
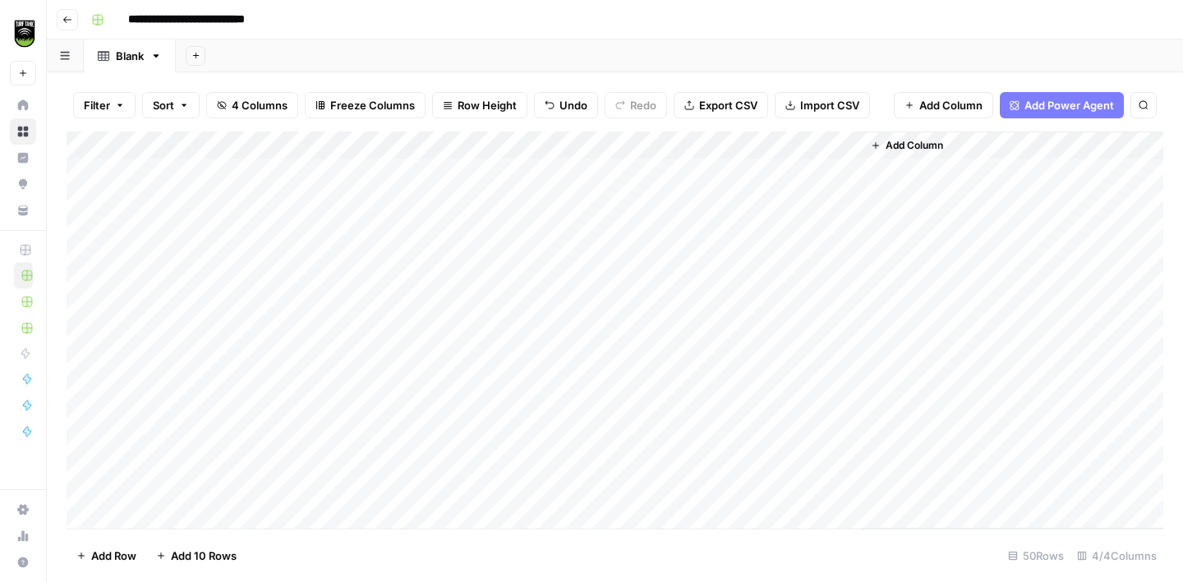
click at [894, 152] on span "Add Column" at bounding box center [915, 145] width 58 height 15
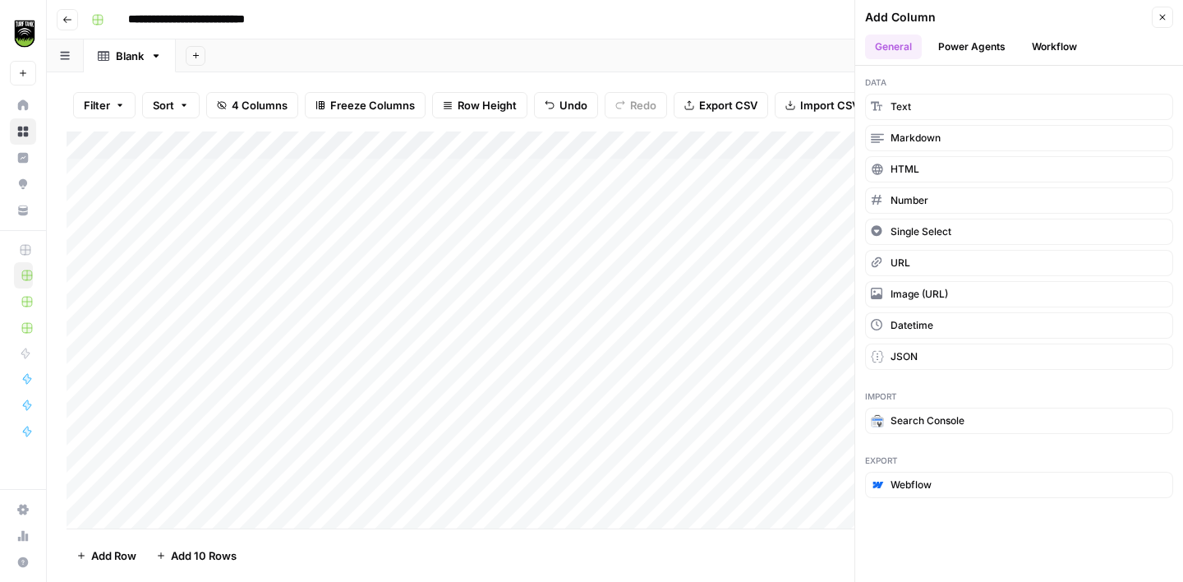
click at [1039, 47] on button "Workflow" at bounding box center [1054, 47] width 65 height 25
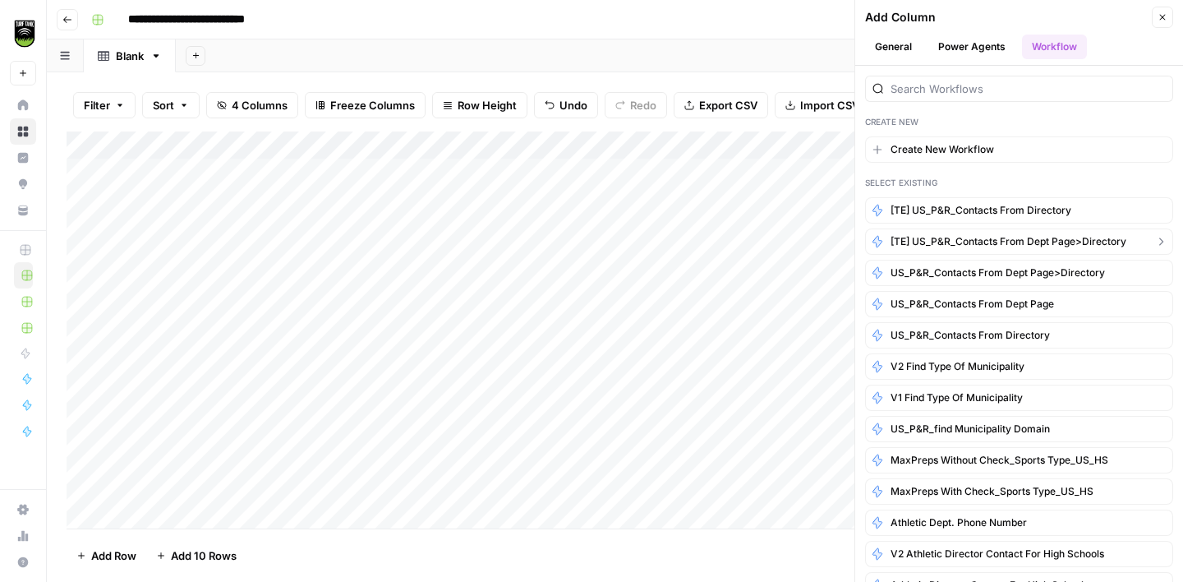
click at [949, 237] on span "[TE] US_P&R_Contacts from Dept Page>Directory" at bounding box center [1009, 241] width 236 height 15
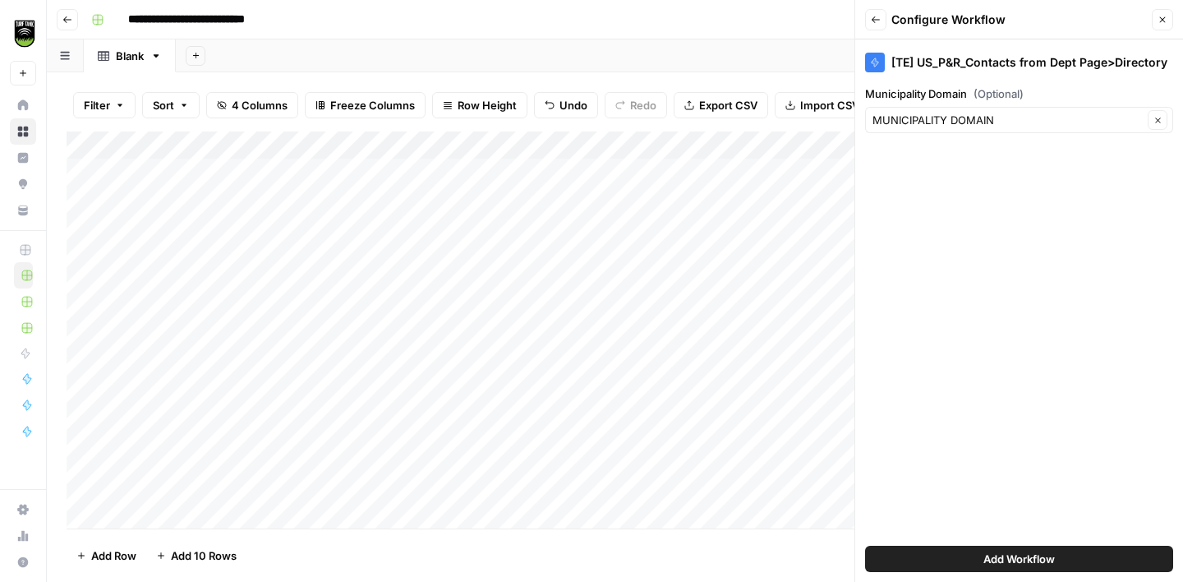
click at [1016, 555] on span "Add Workflow" at bounding box center [1019, 559] width 71 height 16
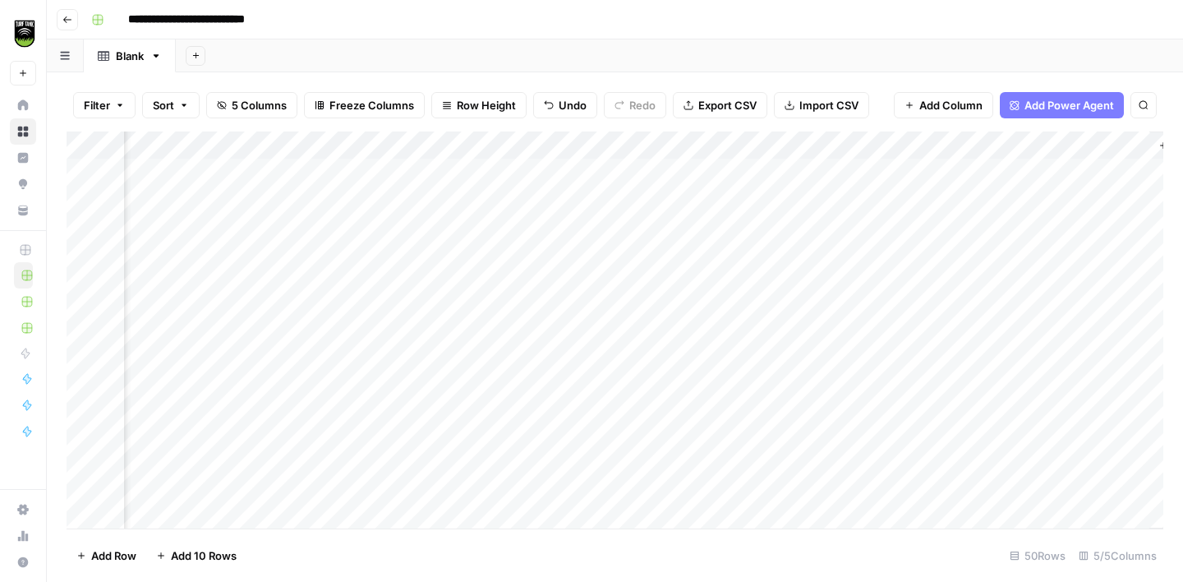
scroll to position [0, 118]
drag, startPoint x: 357, startPoint y: 141, endPoint x: 177, endPoint y: 145, distance: 180.8
click at [177, 145] on div "Add Column" at bounding box center [615, 329] width 1097 height 397
drag, startPoint x: 561, startPoint y: 141, endPoint x: 403, endPoint y: 147, distance: 158.7
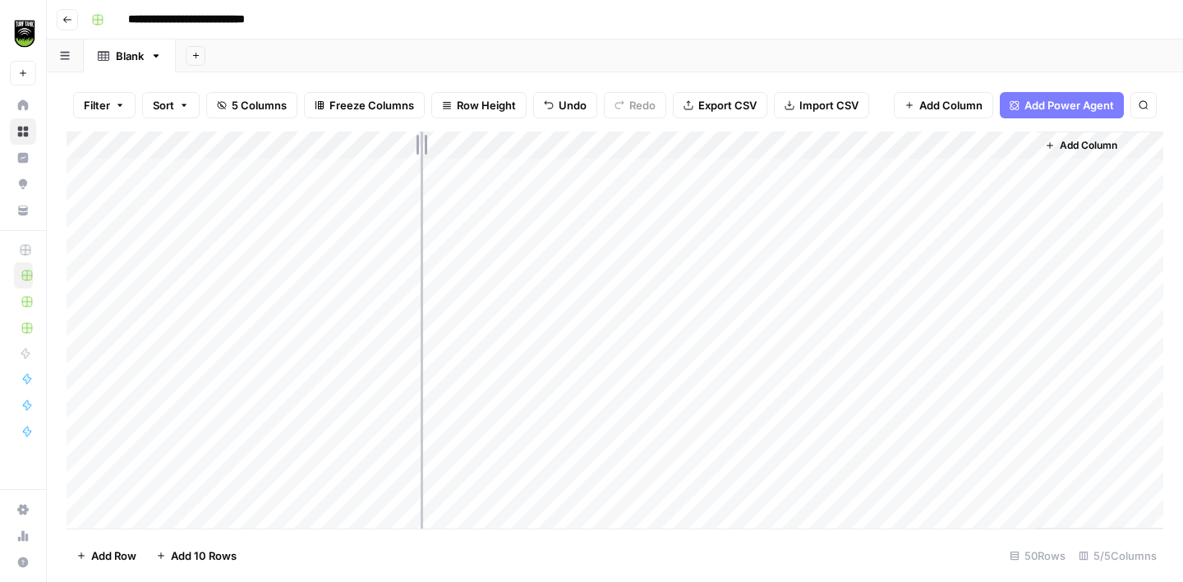
click at [403, 147] on div "Add Column" at bounding box center [615, 329] width 1097 height 397
drag, startPoint x: 880, startPoint y: 145, endPoint x: 648, endPoint y: 156, distance: 232.0
click at [648, 156] on div "Add Column" at bounding box center [615, 329] width 1097 height 397
click at [634, 145] on div "Add Column" at bounding box center [615, 329] width 1097 height 397
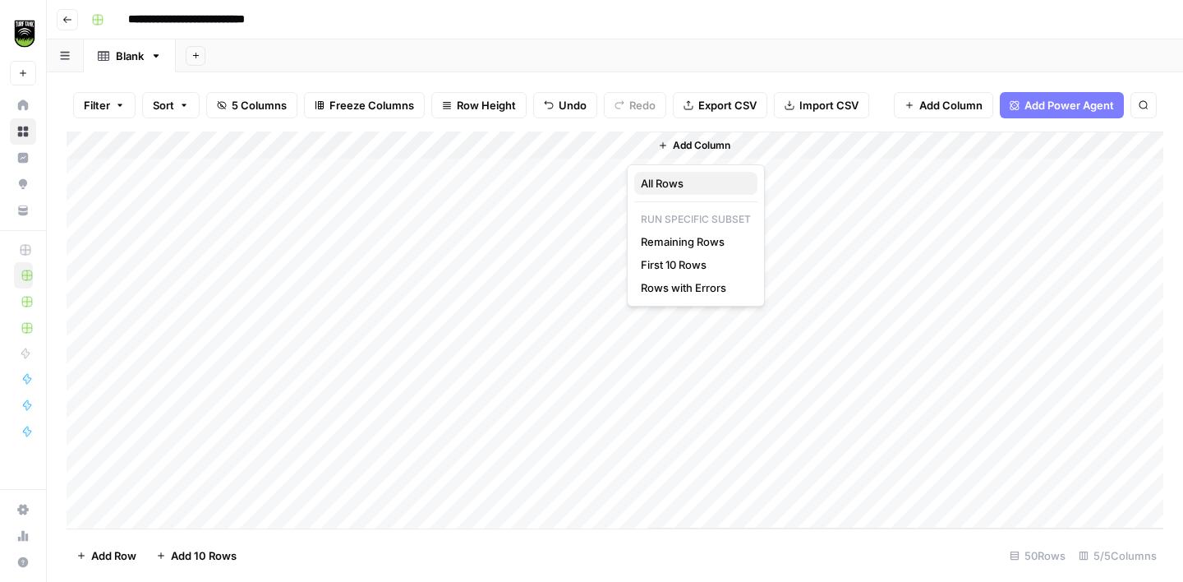
click at [670, 178] on span "All Rows" at bounding box center [693, 183] width 104 height 16
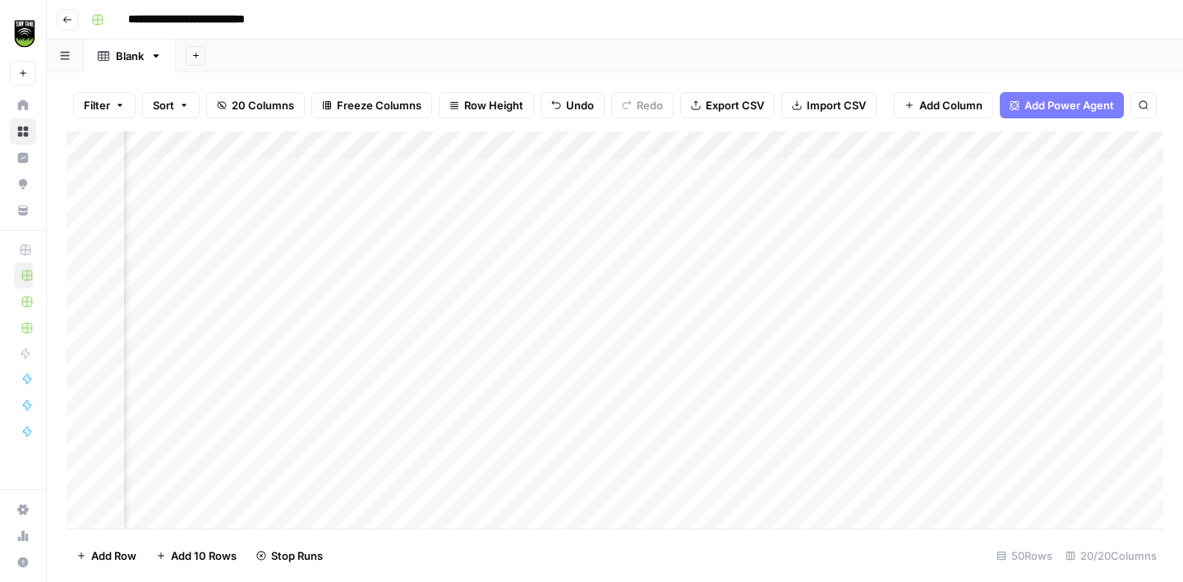
scroll to position [0, 251]
click at [362, 169] on div "Add Column" at bounding box center [615, 329] width 1097 height 397
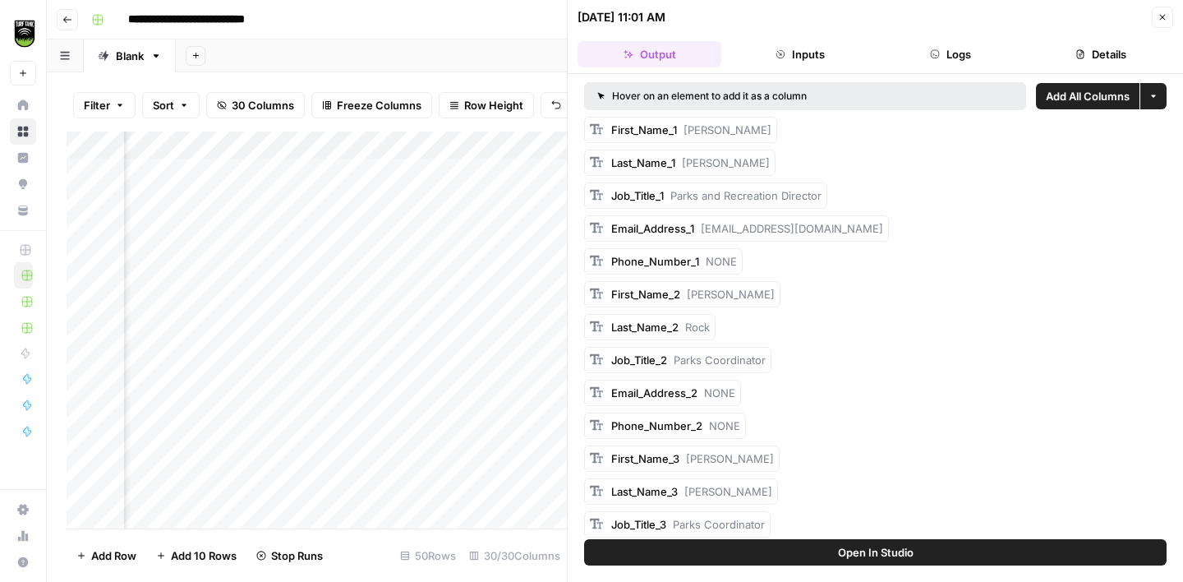
click at [1103, 55] on button "Details" at bounding box center [1102, 54] width 144 height 26
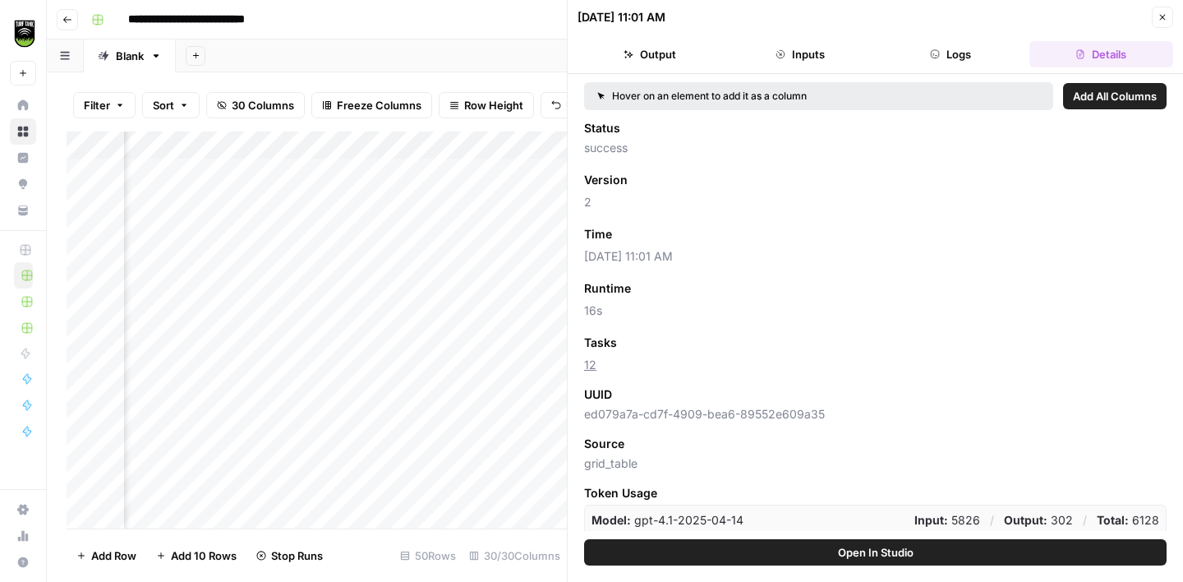
click at [657, 351] on button "Add as Column" at bounding box center [673, 342] width 99 height 21
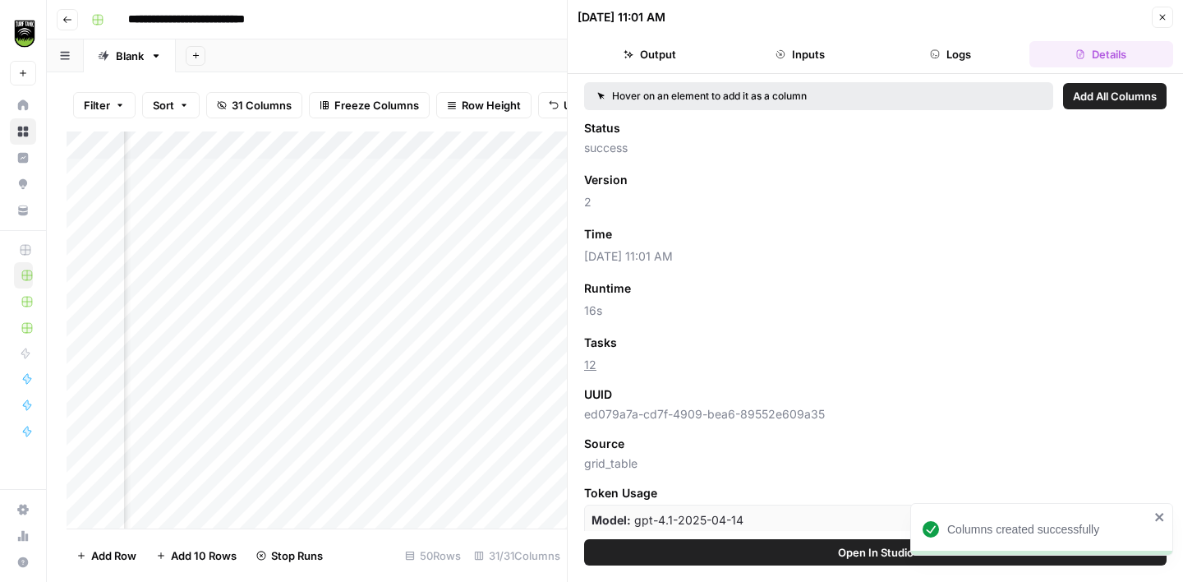
scroll to position [0, 353]
click at [1163, 12] on icon "button" at bounding box center [1163, 17] width 10 height 10
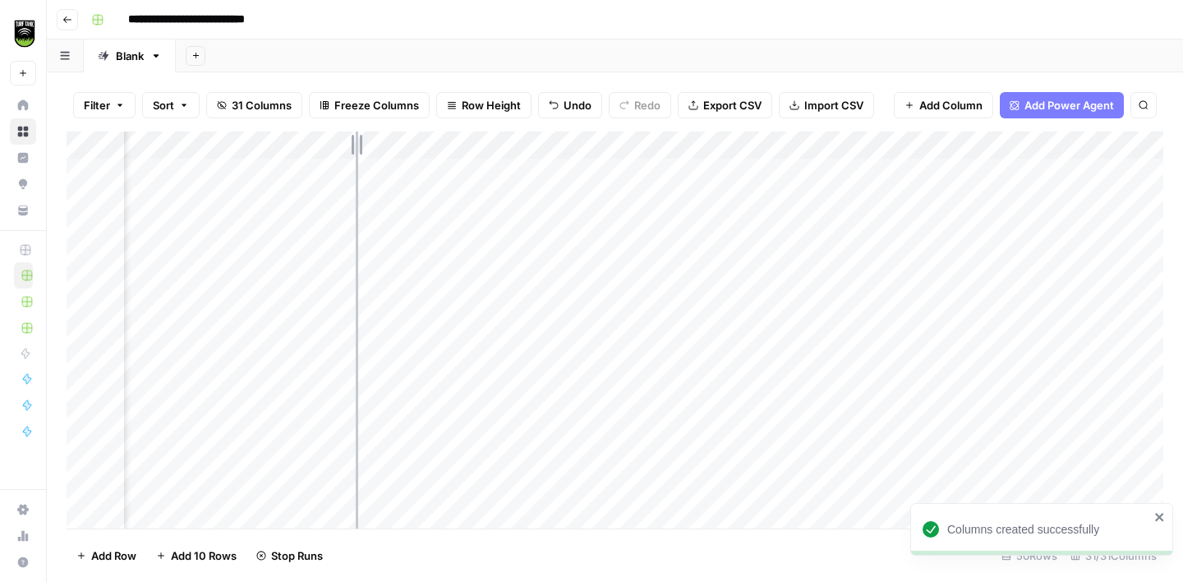
drag, startPoint x: 445, startPoint y: 142, endPoint x: 356, endPoint y: 134, distance: 89.9
click at [356, 134] on div "Add Column" at bounding box center [615, 329] width 1097 height 397
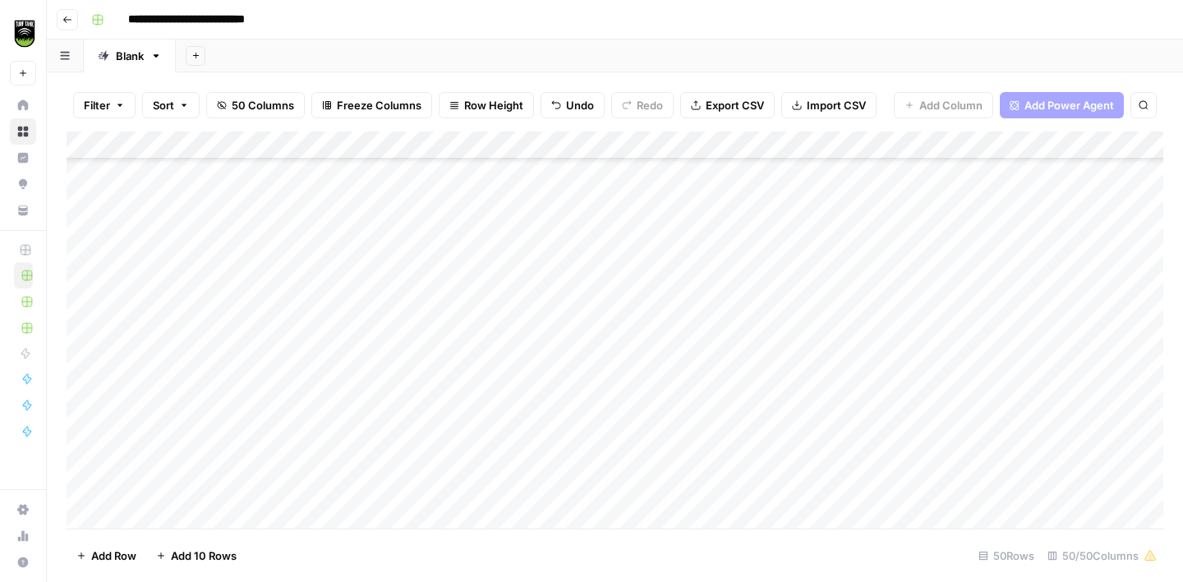
scroll to position [162, 0]
click at [718, 102] on span "Export CSV" at bounding box center [735, 105] width 58 height 16
